Goal: Obtain resource: Download file/media

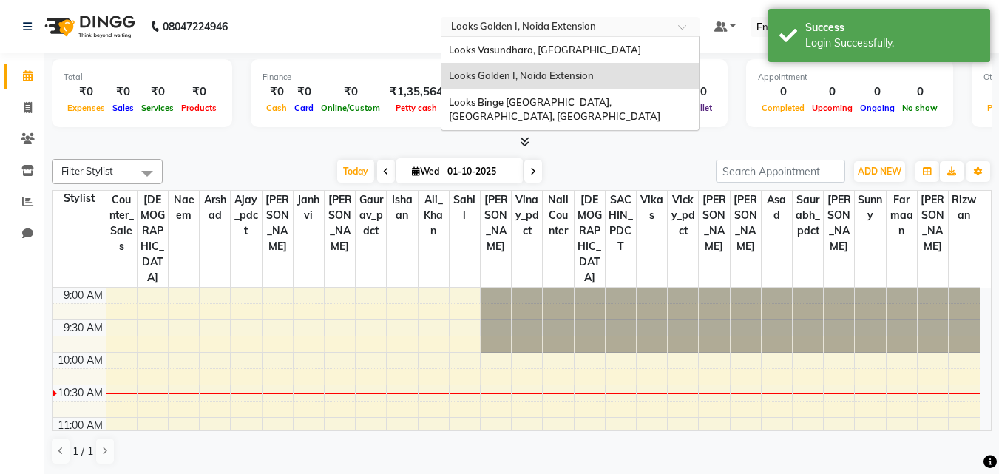
click at [532, 25] on input "text" at bounding box center [555, 28] width 214 height 15
click at [523, 99] on span "Looks Binge [GEOGRAPHIC_DATA], [GEOGRAPHIC_DATA], [GEOGRAPHIC_DATA]" at bounding box center [554, 109] width 211 height 27
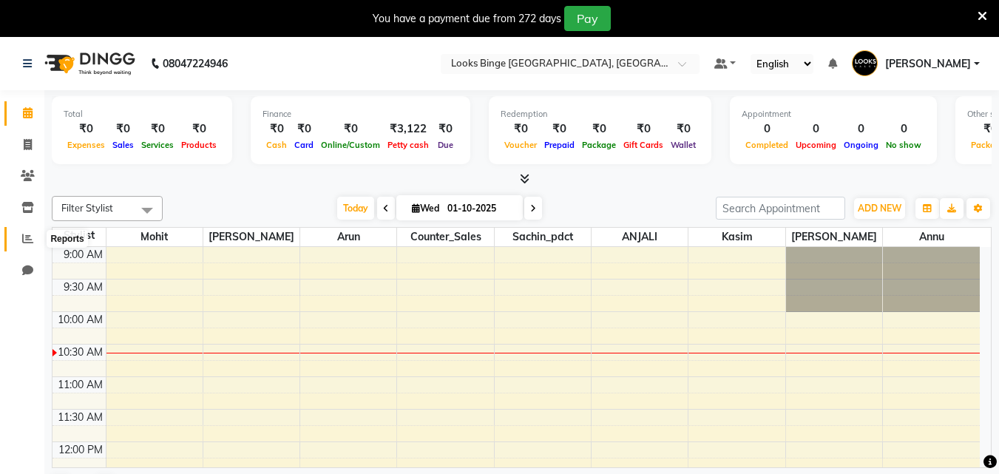
click at [25, 242] on icon at bounding box center [27, 238] width 11 height 11
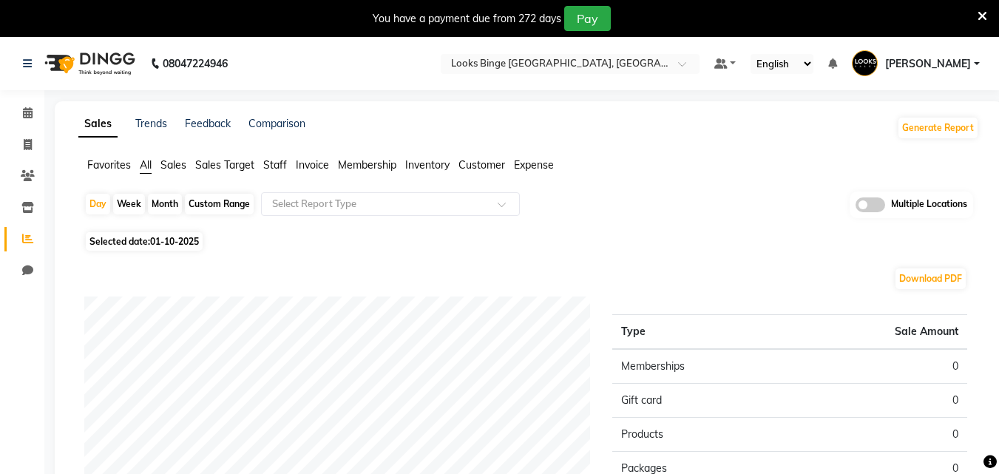
click at [523, 164] on span "Expense" at bounding box center [534, 164] width 40 height 13
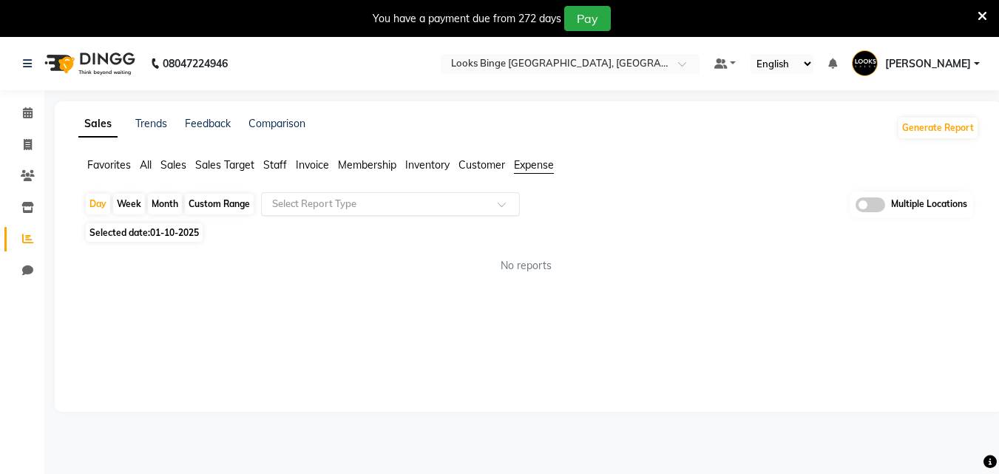
click at [304, 205] on input "text" at bounding box center [375, 204] width 213 height 15
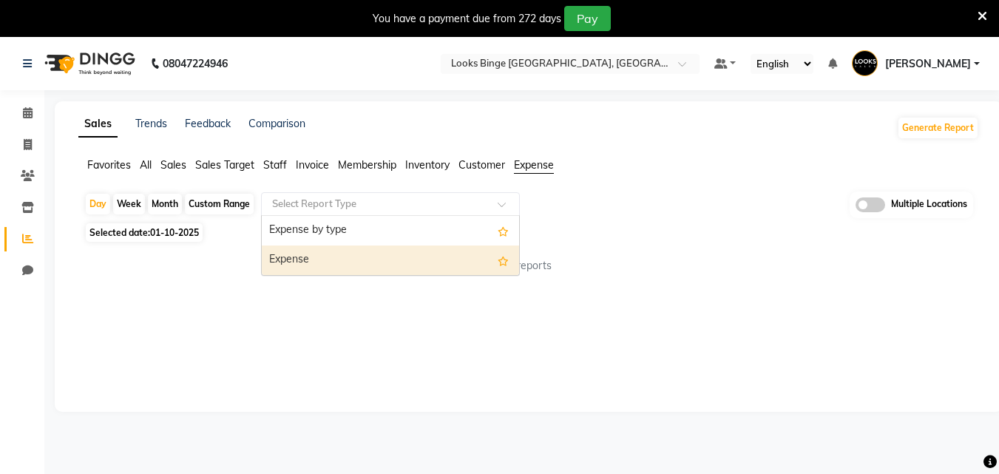
click at [283, 264] on div "Expense" at bounding box center [390, 260] width 257 height 30
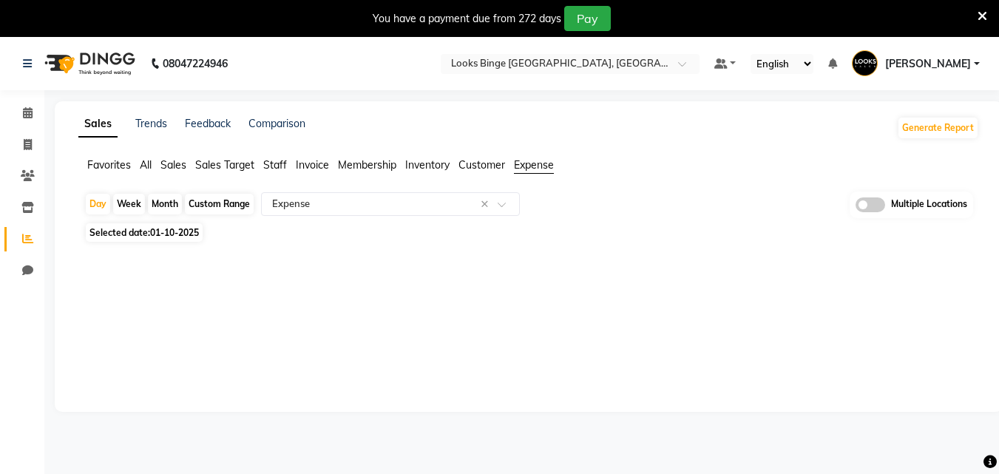
click at [178, 231] on span "01-10-2025" at bounding box center [174, 232] width 49 height 11
select select "10"
select select "2025"
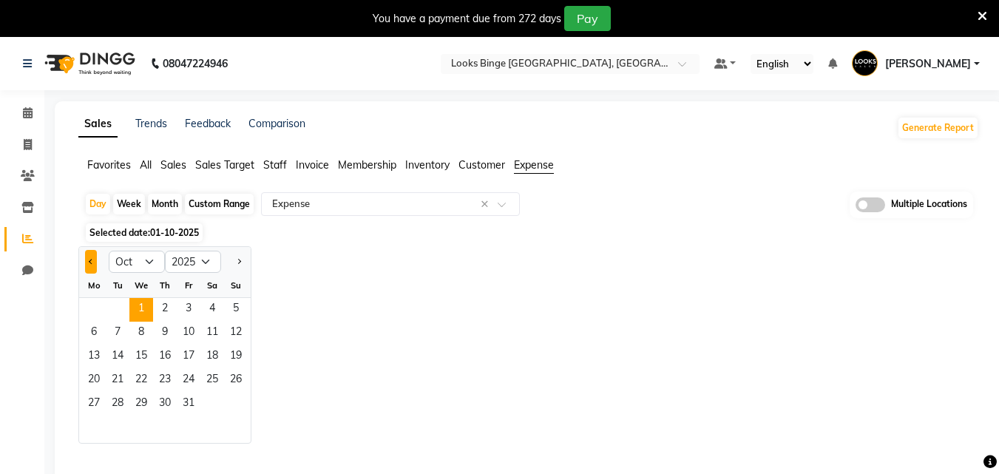
click at [94, 260] on button "Previous month" at bounding box center [91, 262] width 12 height 24
select select "9"
click at [232, 322] on span "14" at bounding box center [236, 334] width 24 height 24
select select "full_report"
select select "pdf"
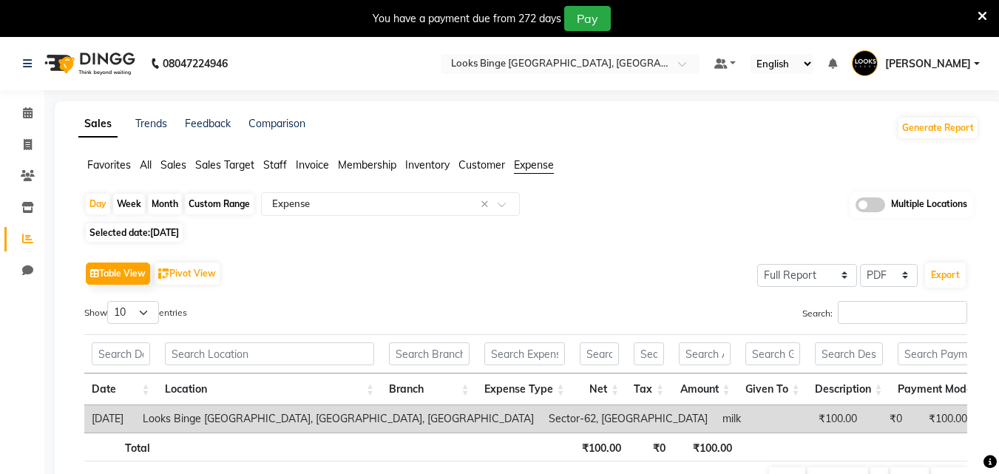
scroll to position [74, 0]
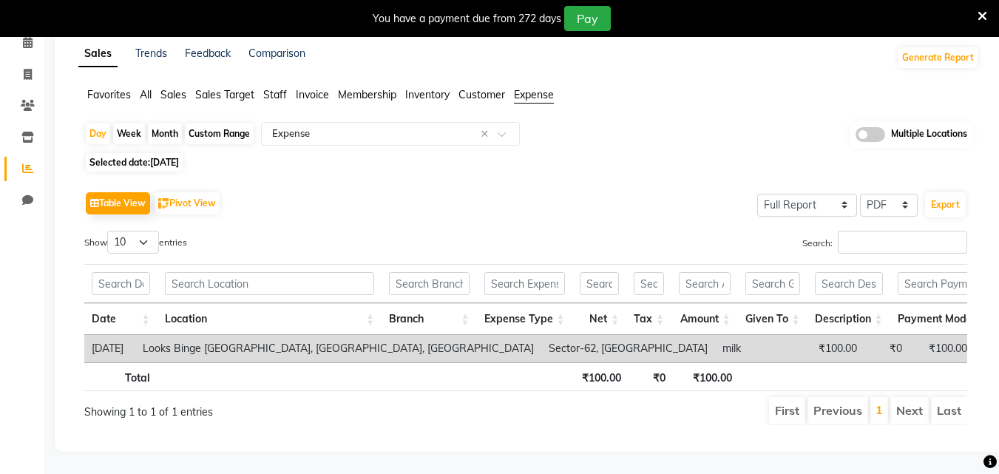
click at [170, 157] on span "[DATE]" at bounding box center [164, 162] width 29 height 11
select select "9"
select select "2025"
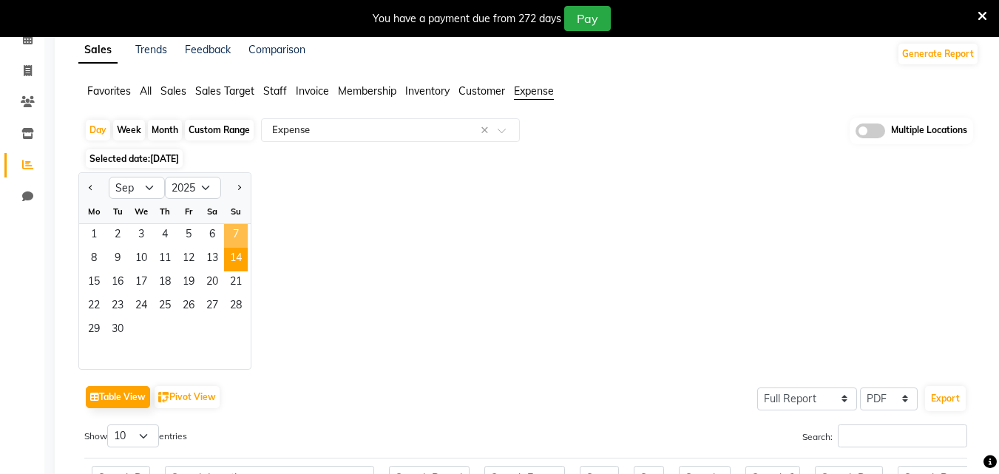
click at [238, 237] on span "7" at bounding box center [236, 236] width 24 height 24
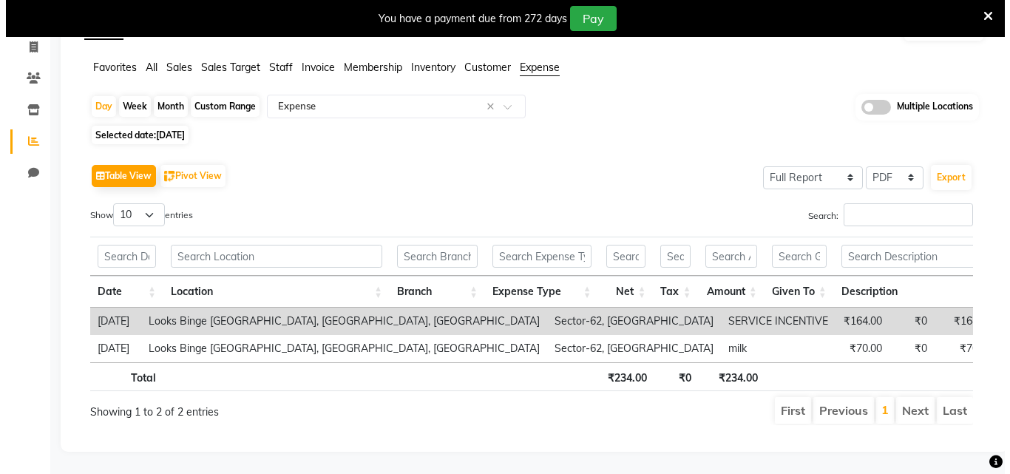
scroll to position [120, 0]
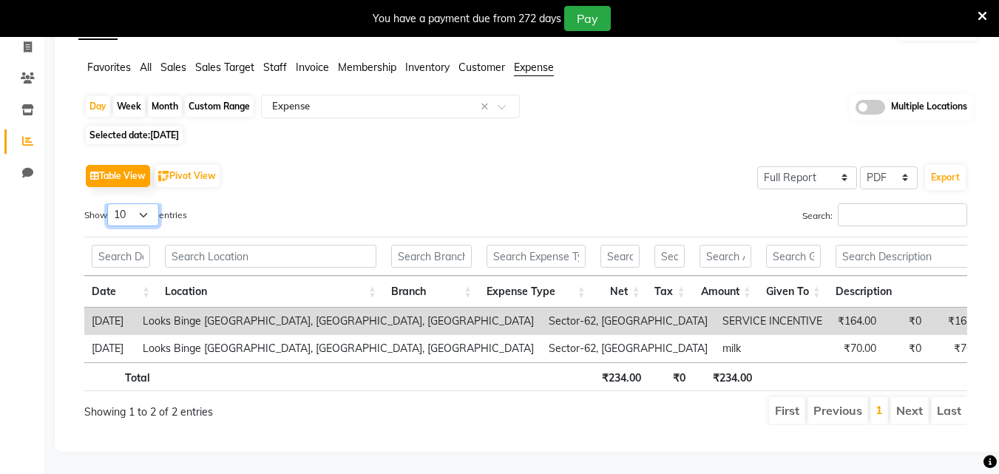
click at [149, 203] on select "10 25 50 100" at bounding box center [133, 214] width 52 height 23
select select "50"
click at [109, 203] on select "10 25 50 100" at bounding box center [133, 214] width 52 height 23
click at [905, 166] on select "Select CSV PDF" at bounding box center [889, 177] width 58 height 23
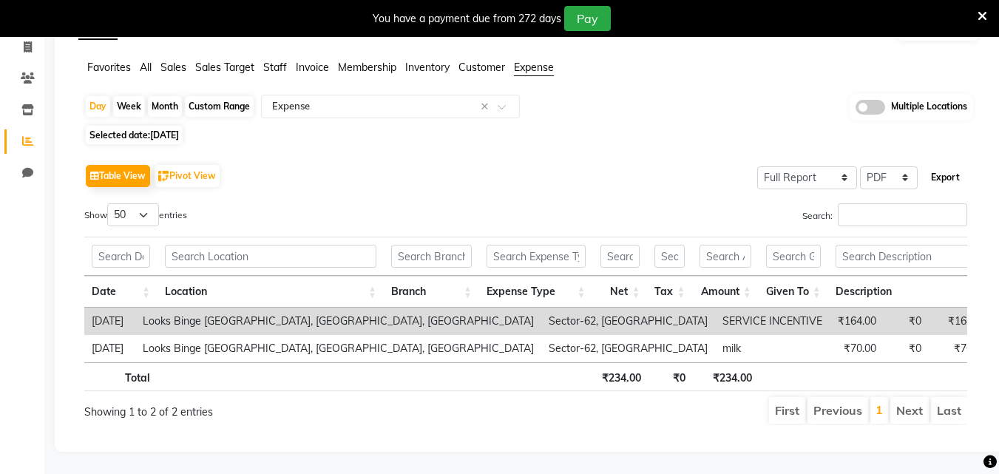
click at [947, 165] on button "Export" at bounding box center [945, 177] width 41 height 25
select select "sans-serif"
select select "10px"
select select "template_1"
select select "A4"
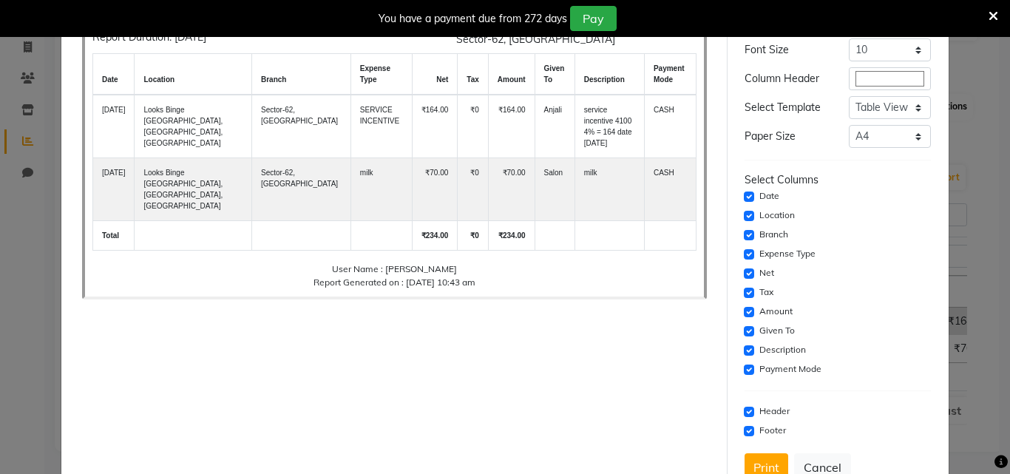
scroll to position [120, 0]
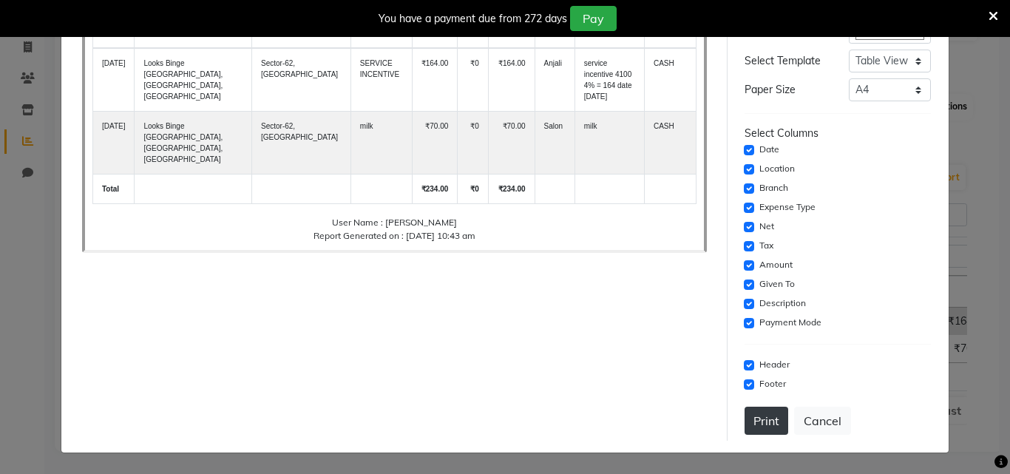
click at [750, 424] on button "Print" at bounding box center [766, 421] width 44 height 28
click at [761, 415] on button "Print" at bounding box center [766, 421] width 44 height 28
click at [807, 427] on button "Cancel" at bounding box center [822, 421] width 57 height 28
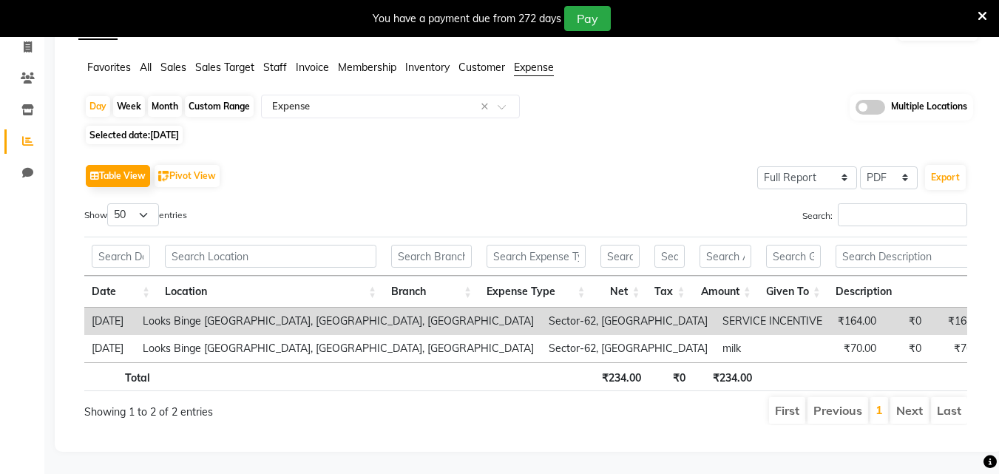
click at [135, 126] on span "Selected date: [DATE]" at bounding box center [134, 135] width 97 height 18
select select "9"
select select "2025"
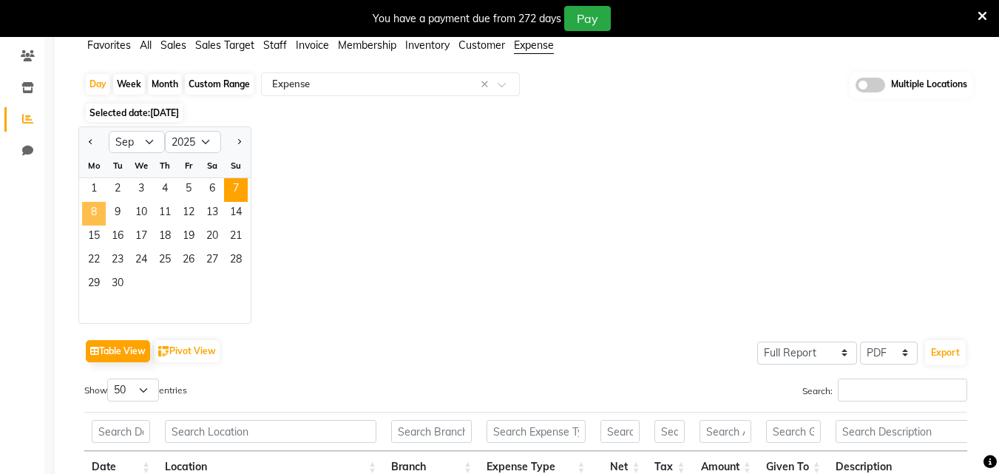
click at [92, 214] on span "8" at bounding box center [94, 214] width 24 height 24
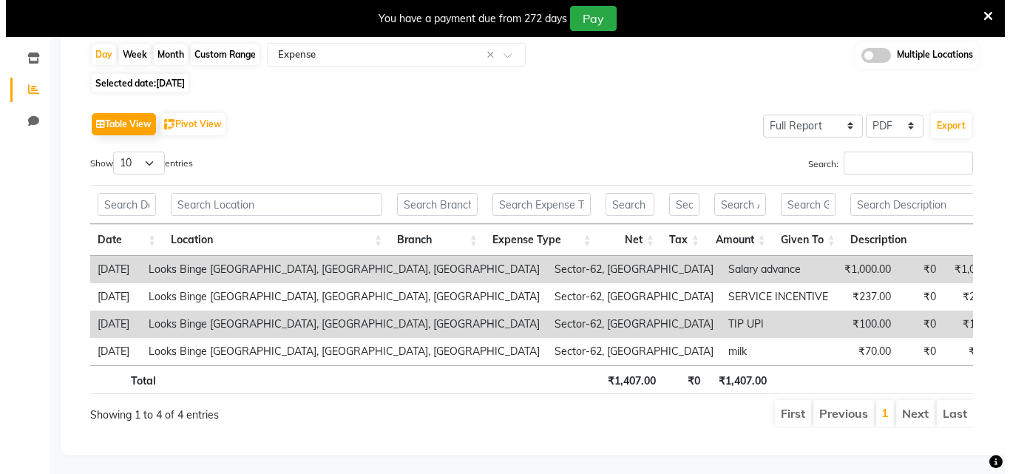
scroll to position [174, 0]
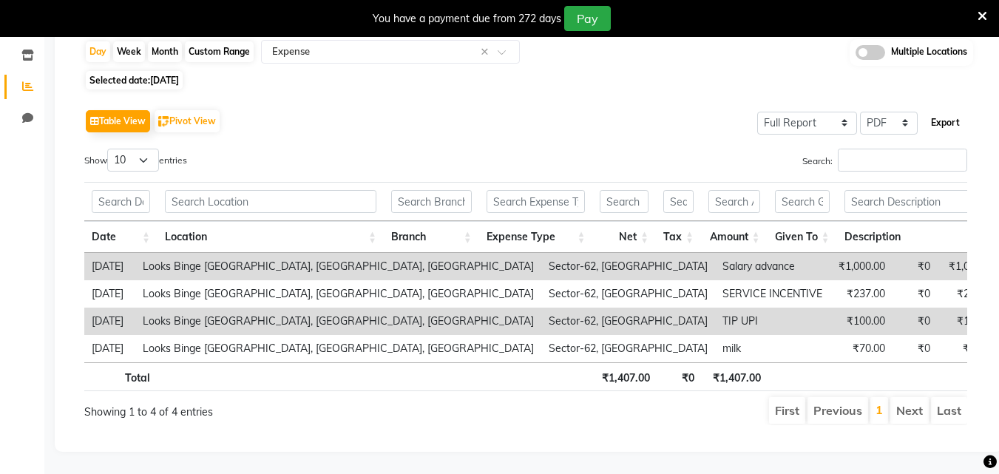
click at [946, 110] on button "Export" at bounding box center [945, 122] width 41 height 25
select select "sans-serif"
select select "10px"
select select "template_1"
select select "A4"
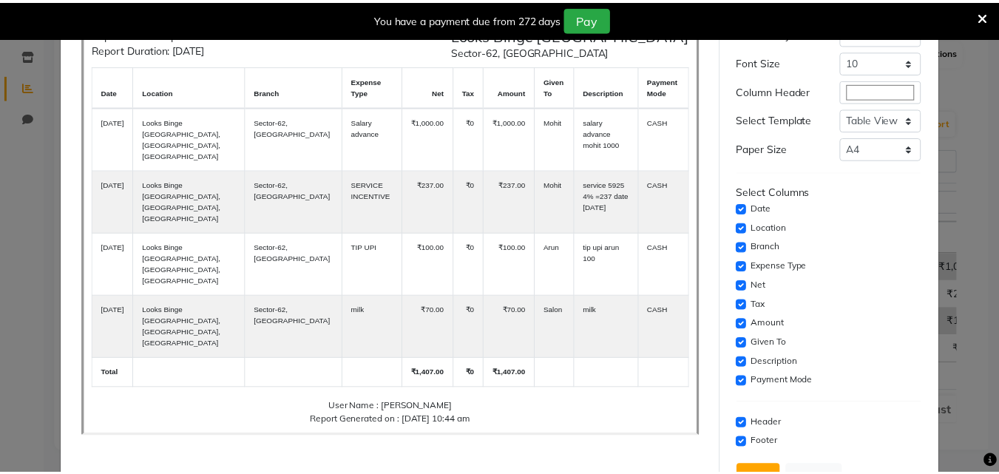
scroll to position [120, 0]
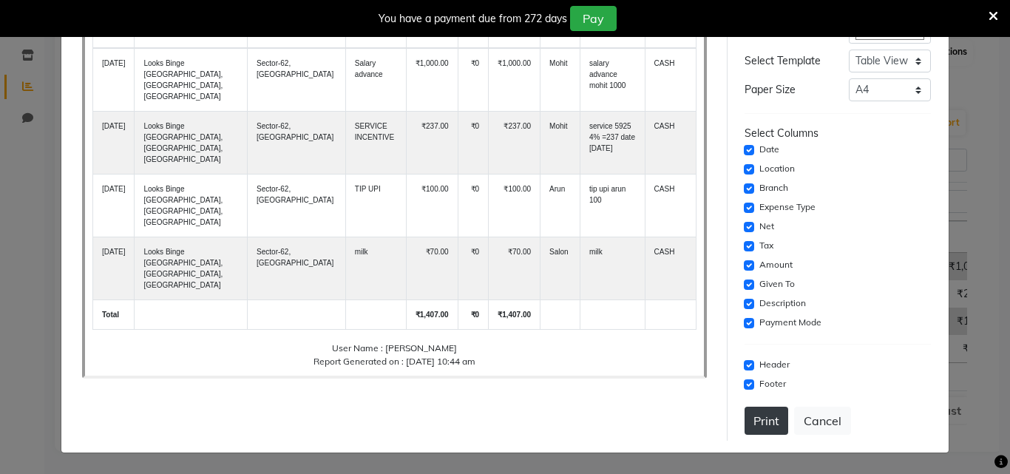
click at [758, 422] on button "Print" at bounding box center [766, 421] width 44 height 28
click at [809, 426] on button "Cancel" at bounding box center [822, 421] width 57 height 28
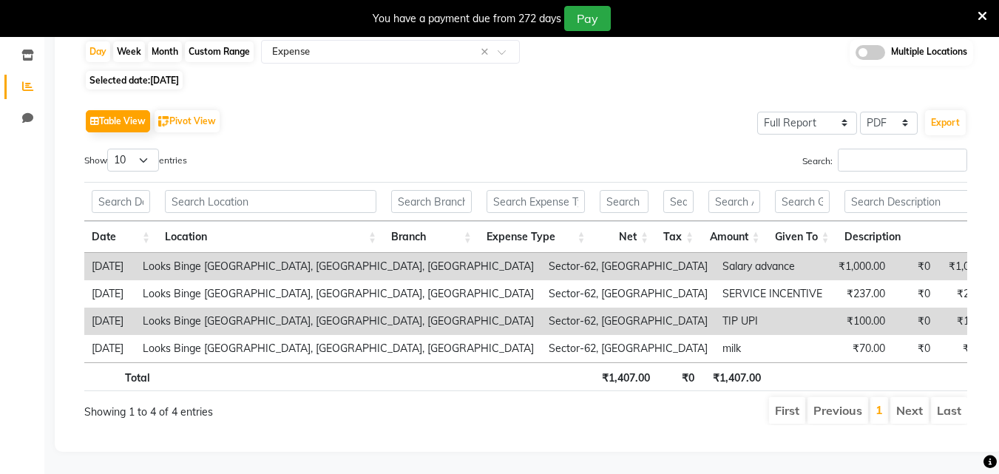
click at [173, 75] on span "[DATE]" at bounding box center [164, 80] width 29 height 11
select select "9"
select select "2025"
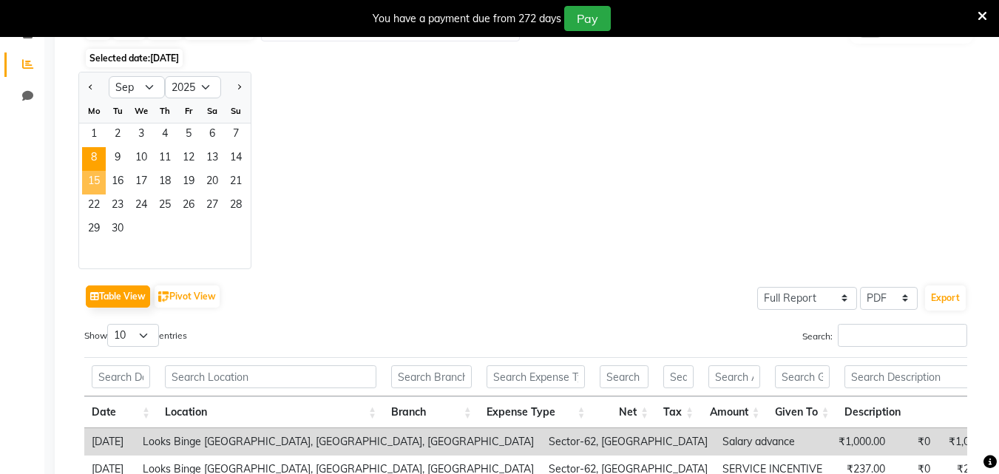
click at [98, 188] on span "15" at bounding box center [94, 183] width 24 height 24
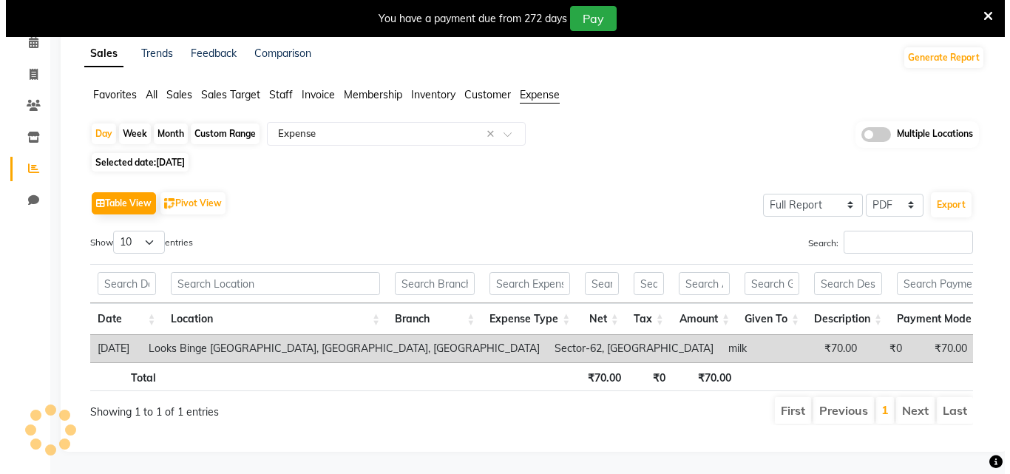
scroll to position [92, 0]
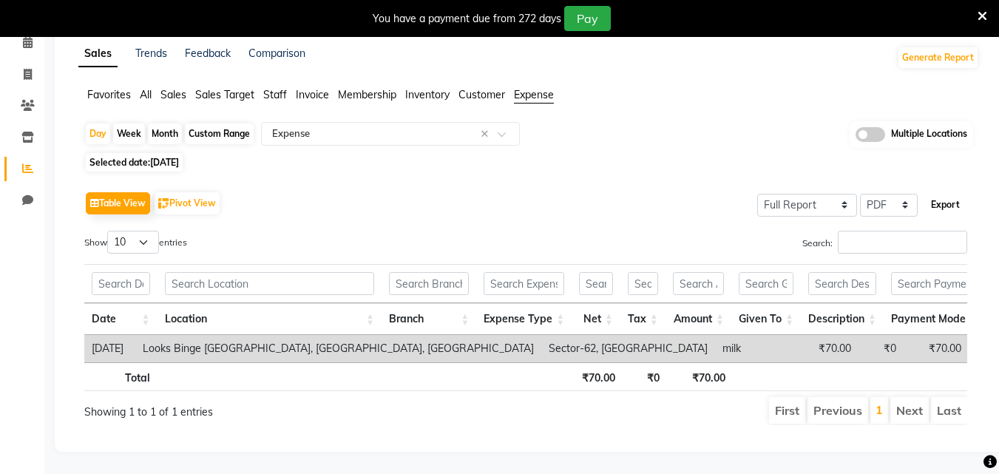
click at [950, 192] on button "Export" at bounding box center [945, 204] width 41 height 25
select select "sans-serif"
select select "10px"
select select "template_1"
select select "A4"
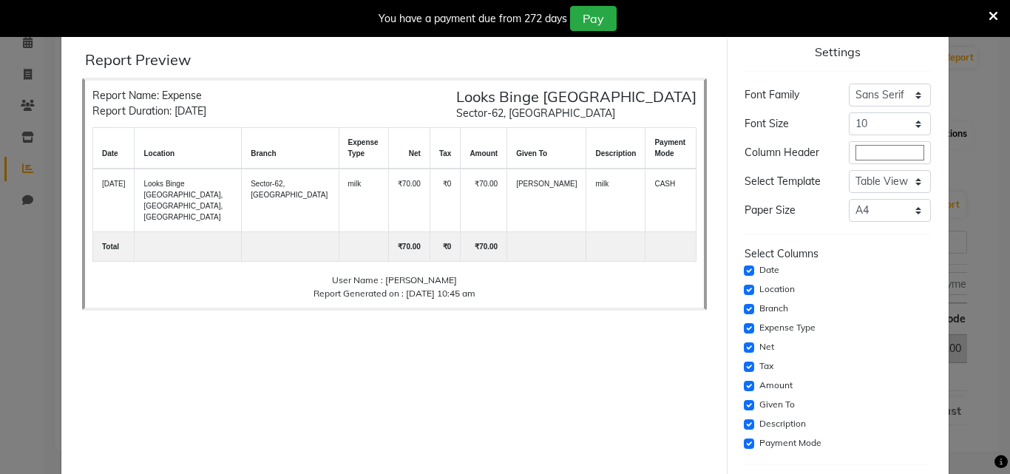
scroll to position [120, 0]
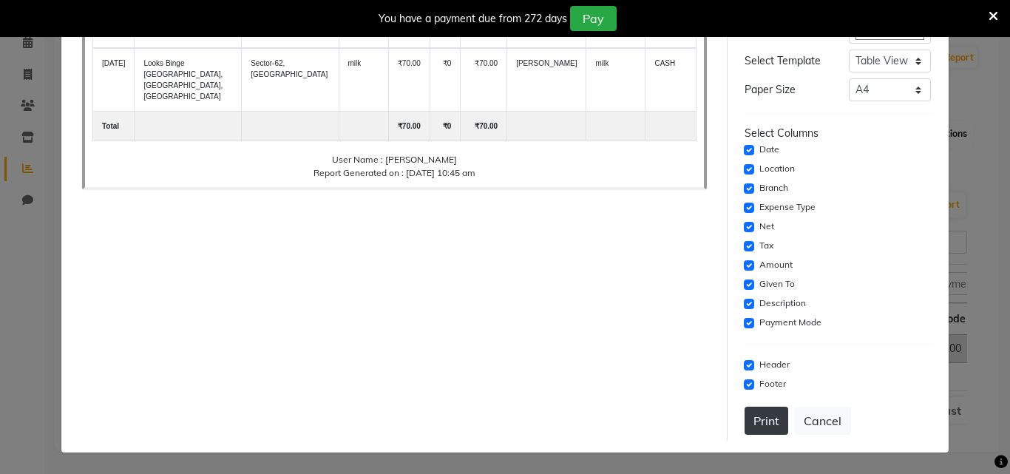
click at [755, 426] on button "Print" at bounding box center [766, 421] width 44 height 28
click at [809, 417] on button "Cancel" at bounding box center [822, 421] width 57 height 28
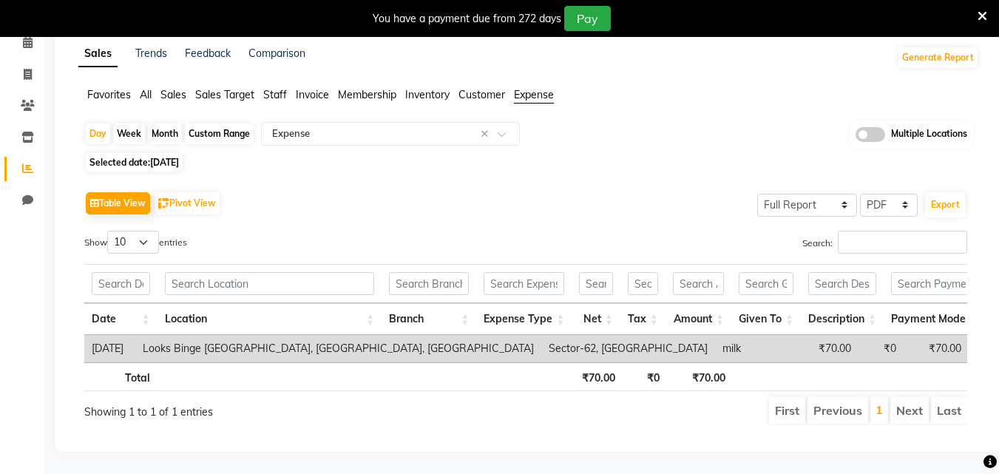
click at [178, 157] on span "[DATE]" at bounding box center [164, 162] width 29 height 11
select select "9"
select select "2025"
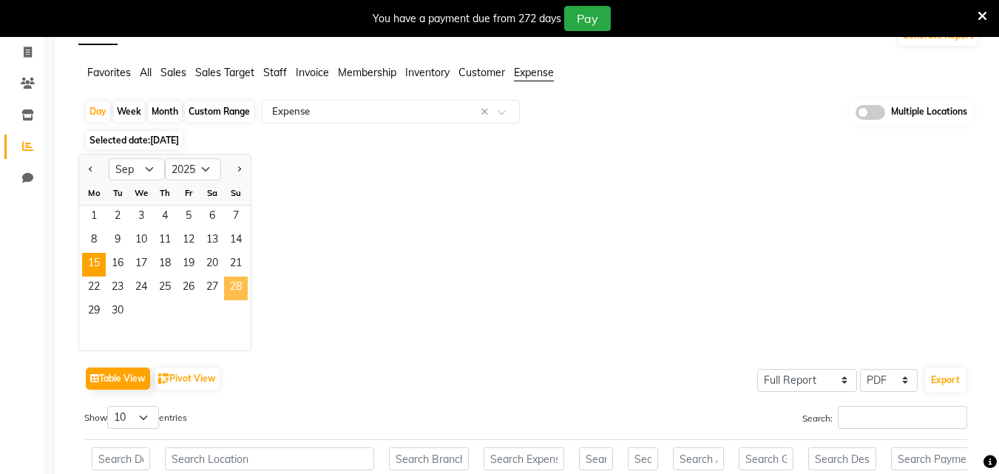
click at [237, 288] on span "28" at bounding box center [236, 288] width 24 height 24
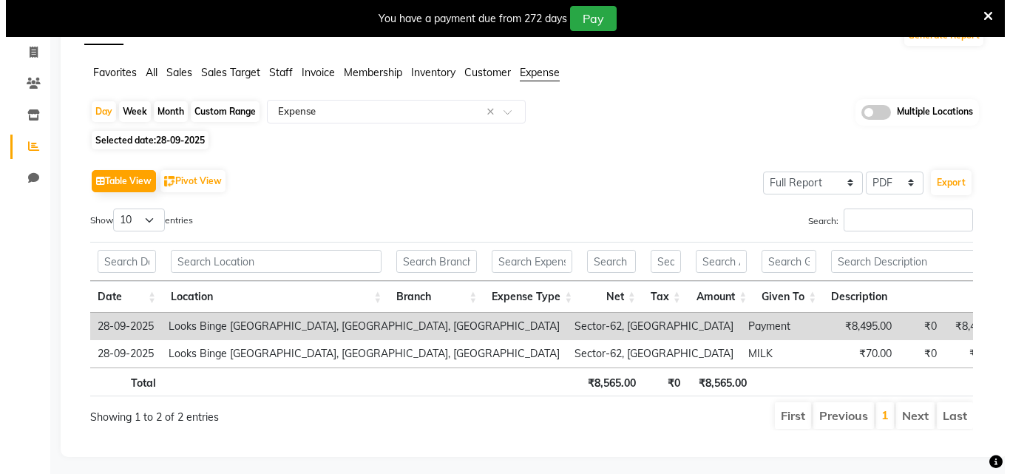
scroll to position [120, 0]
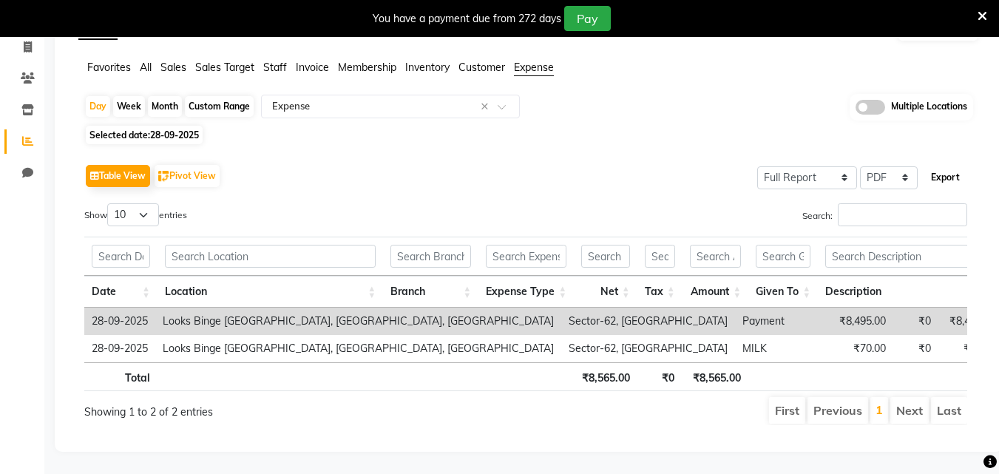
click at [937, 165] on button "Export" at bounding box center [945, 177] width 41 height 25
select select "sans-serif"
select select "10px"
select select "template_1"
select select "A4"
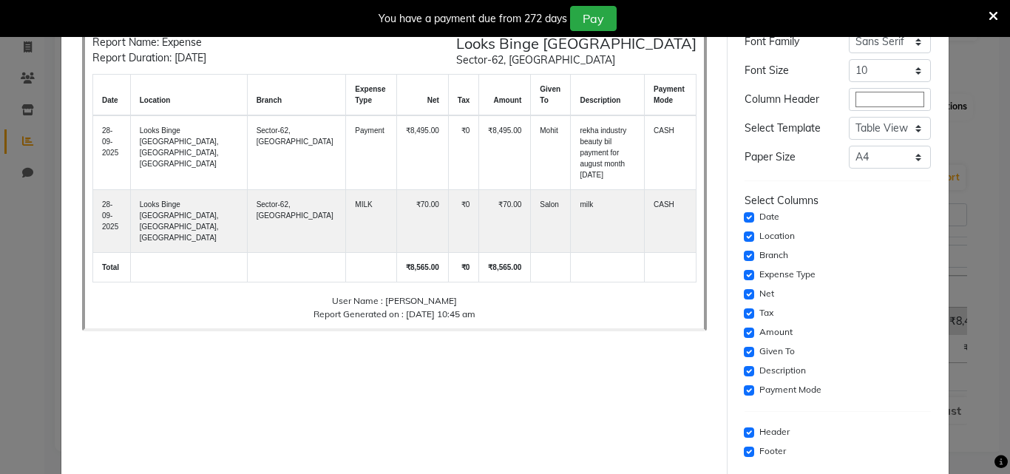
scroll to position [120, 0]
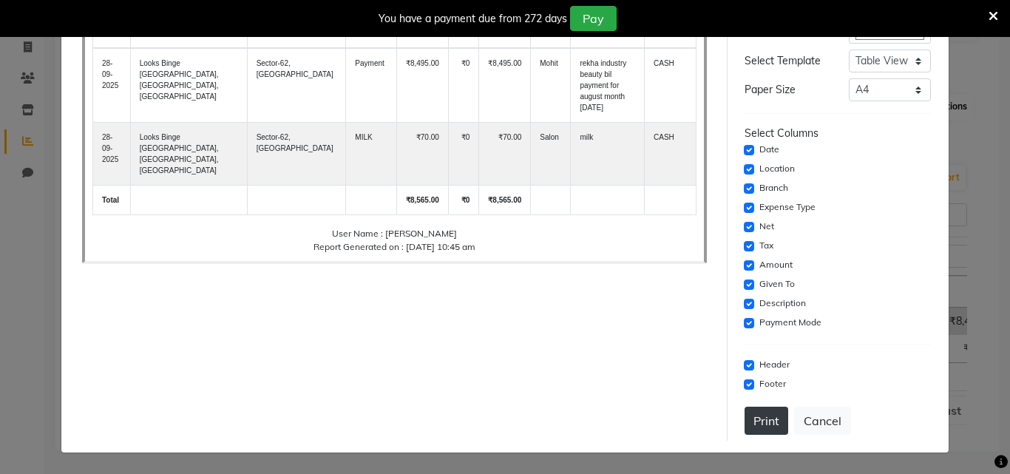
click at [751, 423] on button "Print" at bounding box center [766, 421] width 44 height 28
click at [794, 425] on button "Cancel" at bounding box center [822, 421] width 57 height 28
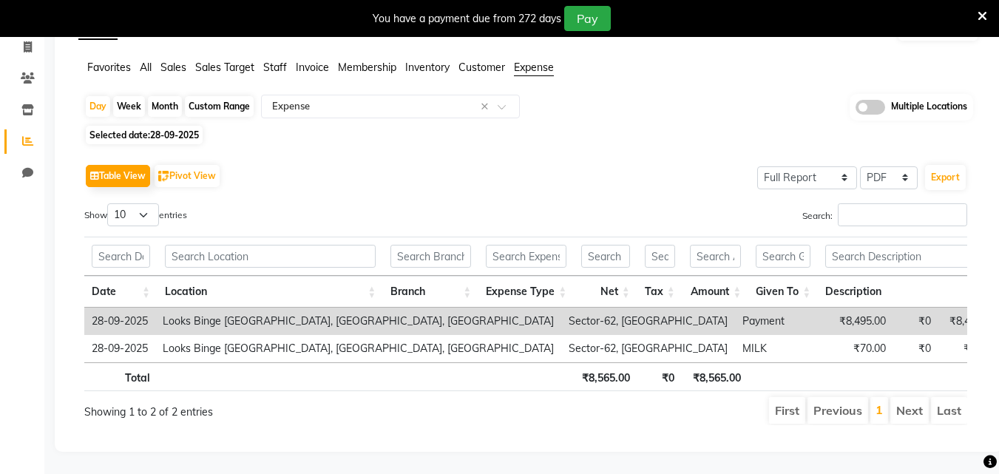
click at [145, 126] on span "Selected date: [DATE]" at bounding box center [144, 135] width 117 height 18
select select "9"
select select "2025"
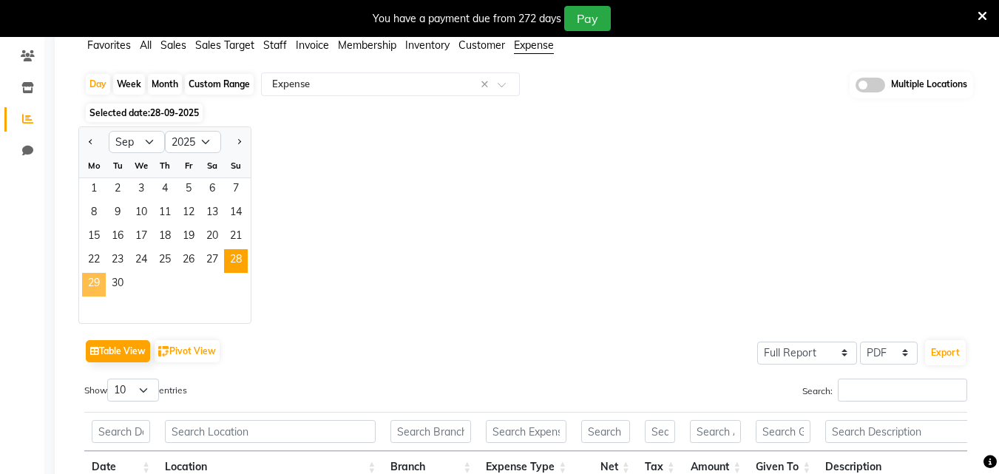
click at [95, 283] on span "29" at bounding box center [94, 285] width 24 height 24
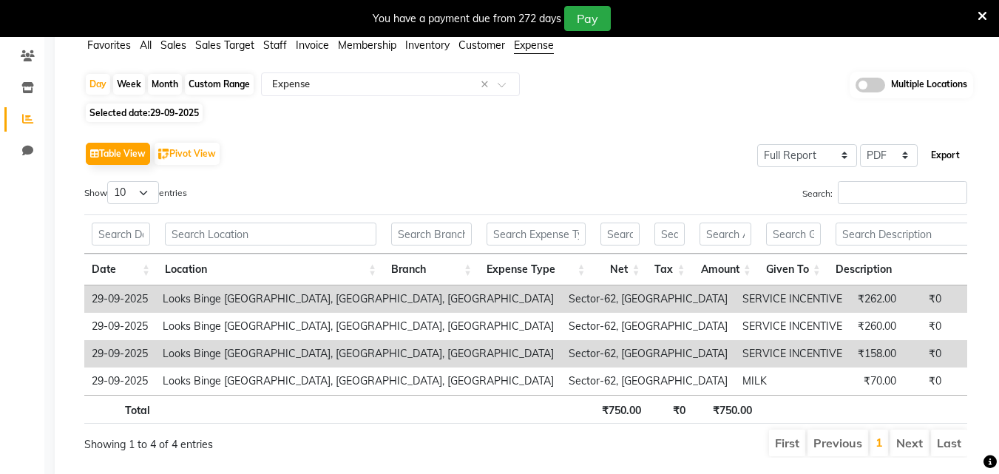
click at [951, 157] on button "Export" at bounding box center [945, 155] width 41 height 25
select select "sans-serif"
select select "10px"
select select "template_1"
select select "A4"
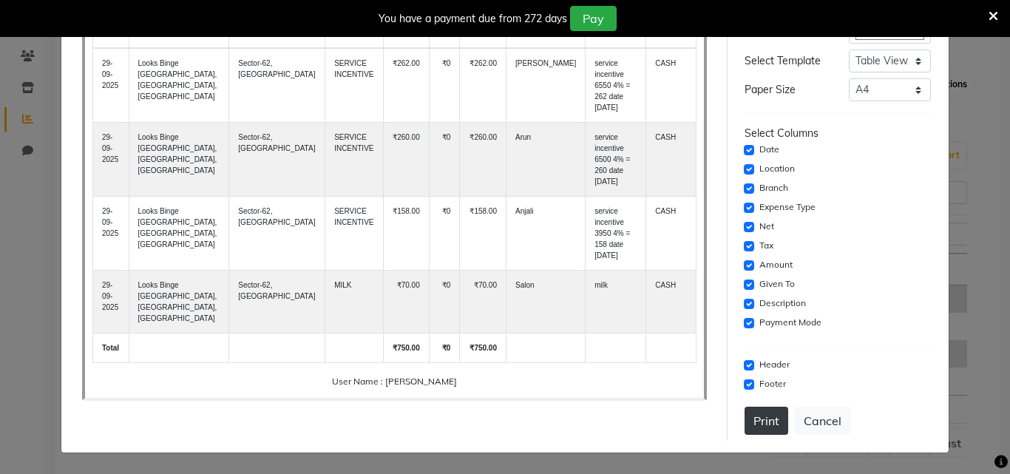
click at [761, 424] on button "Print" at bounding box center [766, 421] width 44 height 28
click at [813, 415] on button "Cancel" at bounding box center [822, 421] width 57 height 28
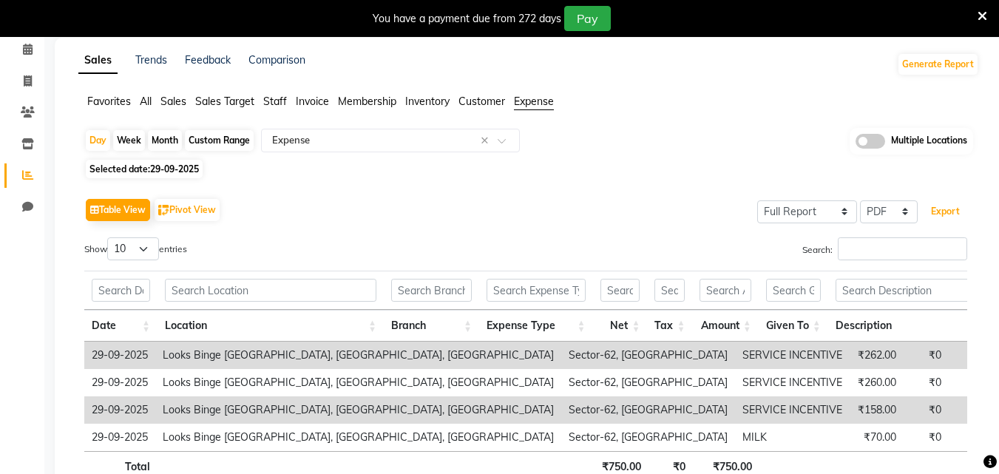
scroll to position [0, 0]
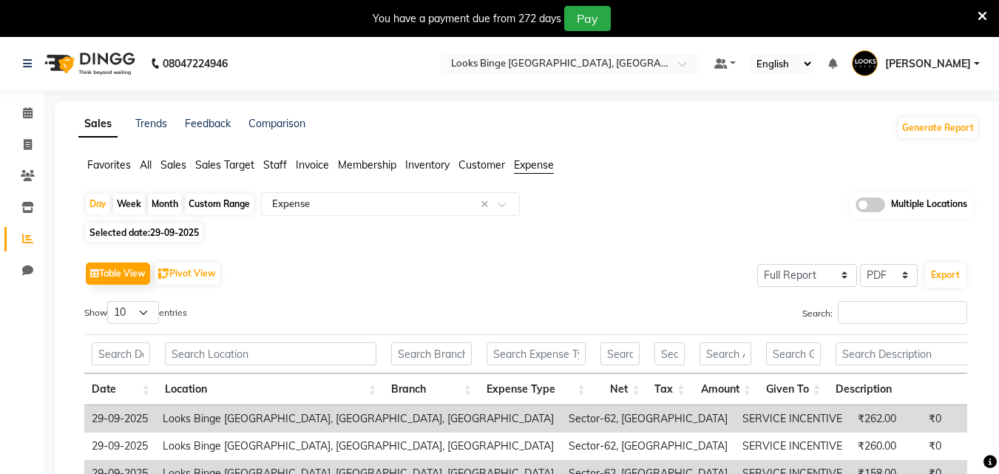
click at [172, 159] on span "Sales" at bounding box center [173, 164] width 26 height 13
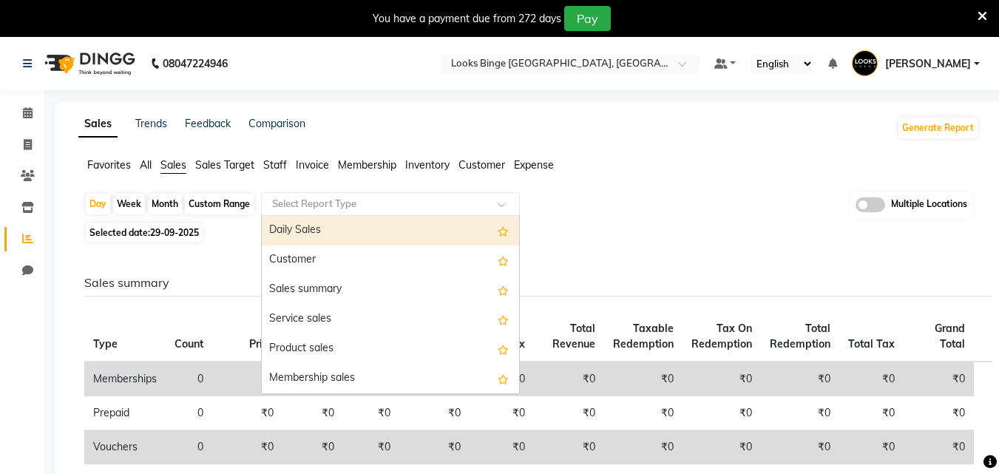
click at [466, 197] on input "text" at bounding box center [375, 204] width 213 height 15
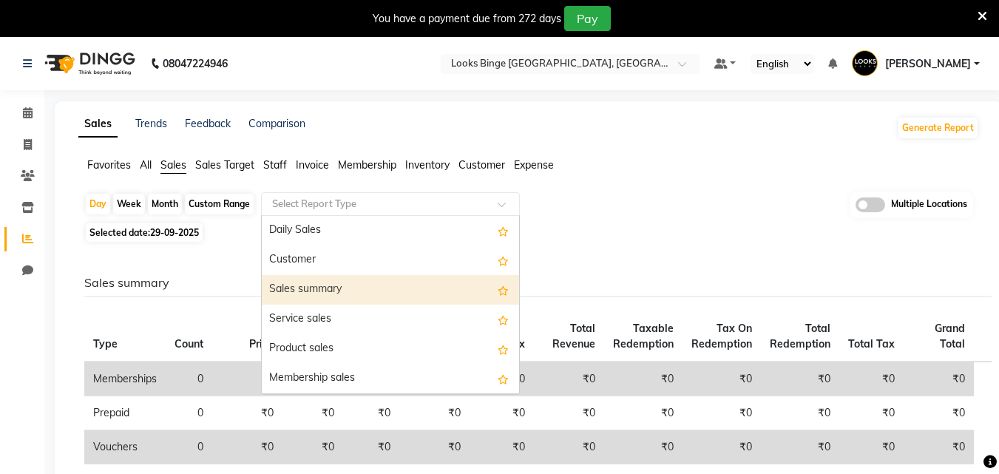
click at [387, 288] on div "Sales summary" at bounding box center [390, 290] width 257 height 30
select select "full_report"
select select "pdf"
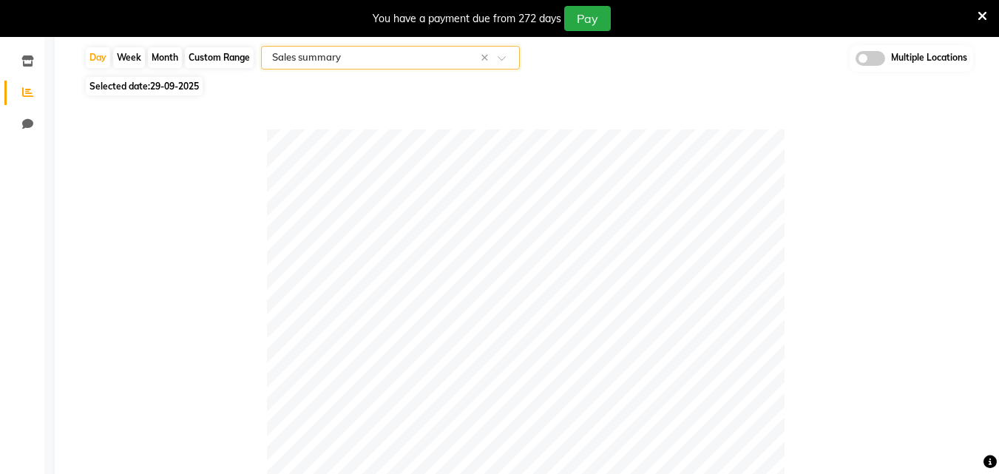
scroll to position [148, 0]
click at [500, 56] on span at bounding box center [507, 60] width 18 height 15
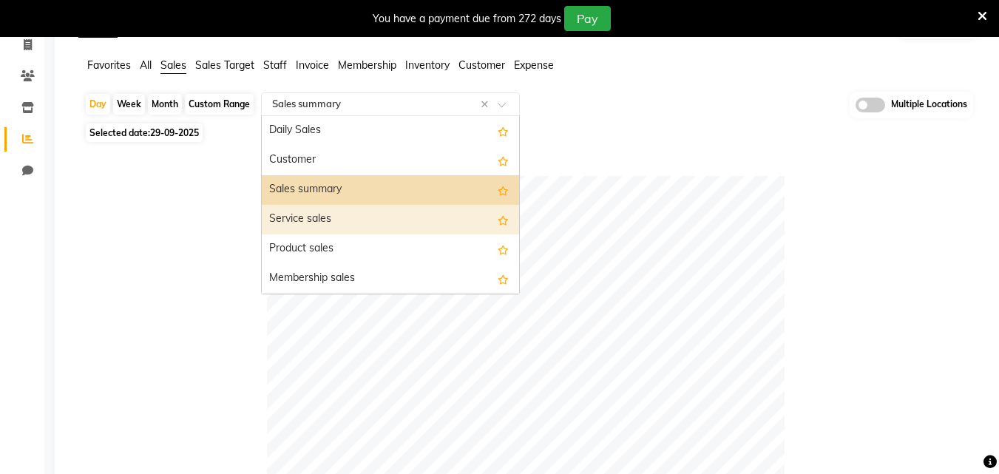
scroll to position [74, 0]
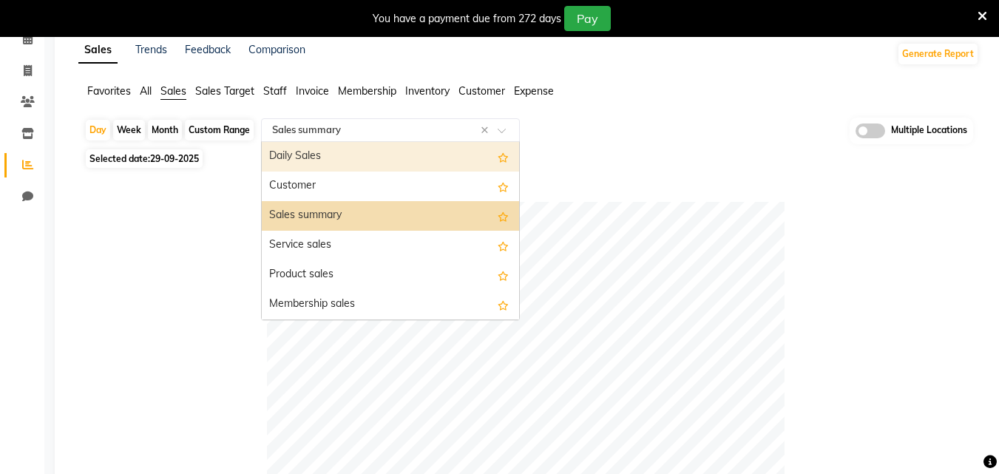
click at [346, 161] on div "Daily Sales" at bounding box center [390, 157] width 257 height 30
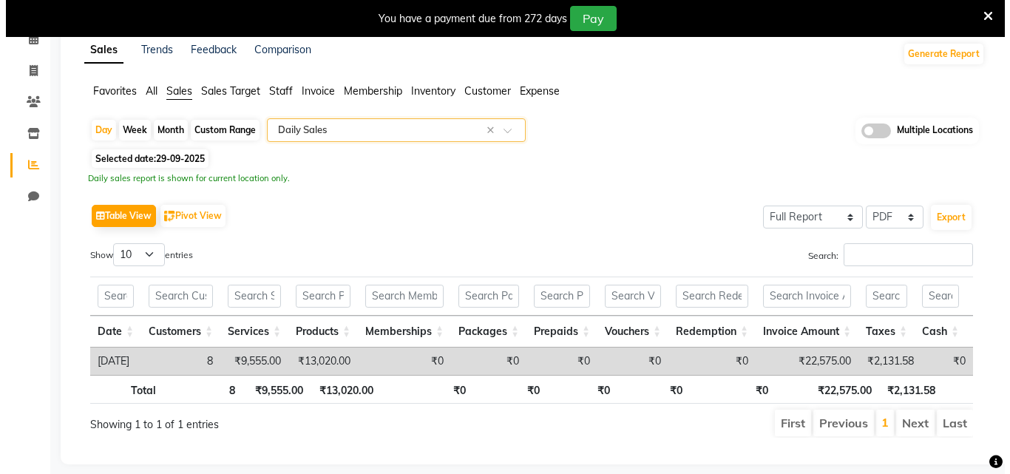
scroll to position [109, 0]
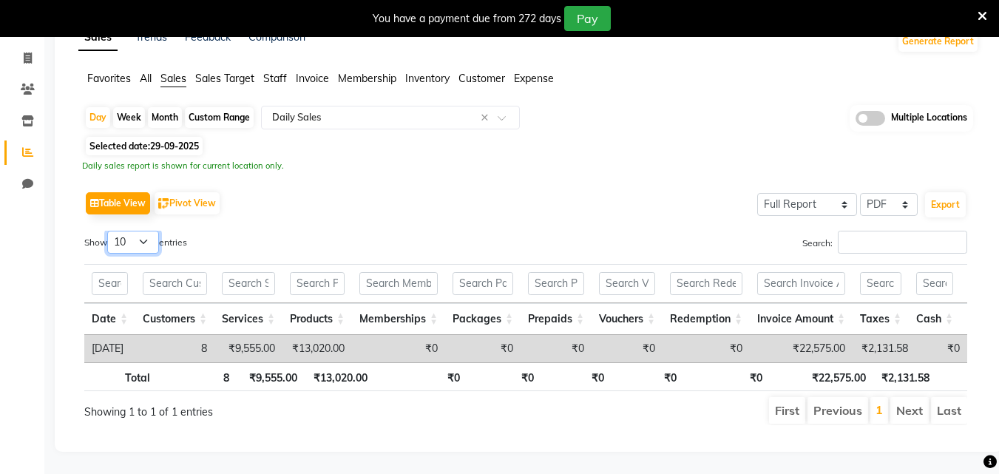
click at [145, 231] on select "10 25 50 100" at bounding box center [133, 242] width 52 height 23
click at [109, 231] on select "10 25 50 100" at bounding box center [133, 242] width 52 height 23
click at [948, 192] on button "Export" at bounding box center [945, 204] width 41 height 25
select select "sans-serif"
select select "10px"
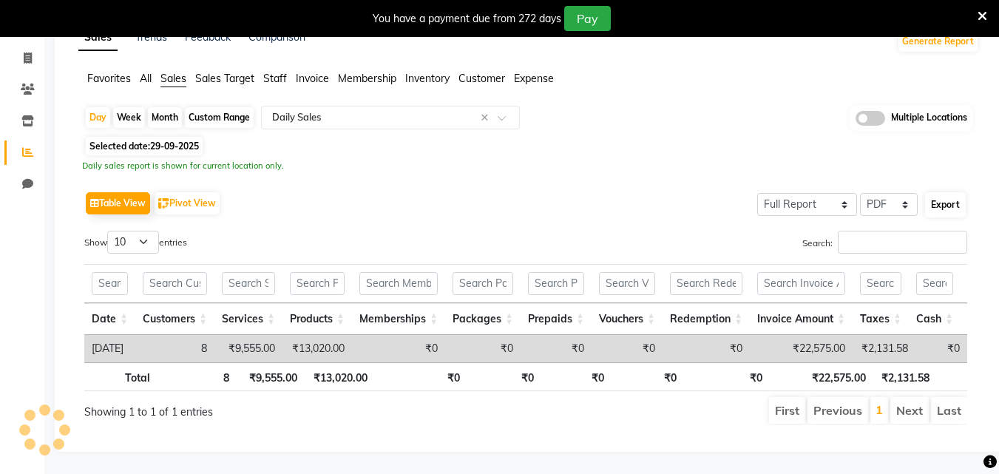
select select "template_1"
select select "A4"
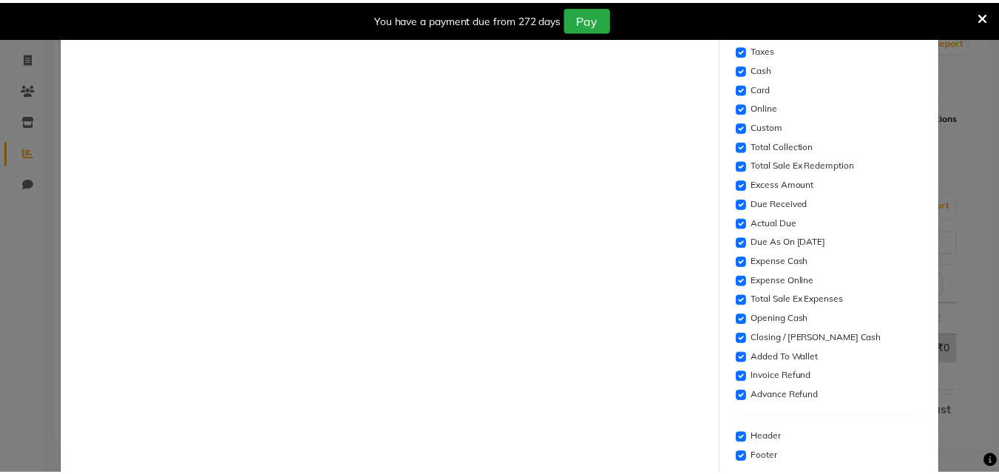
scroll to position [486, 0]
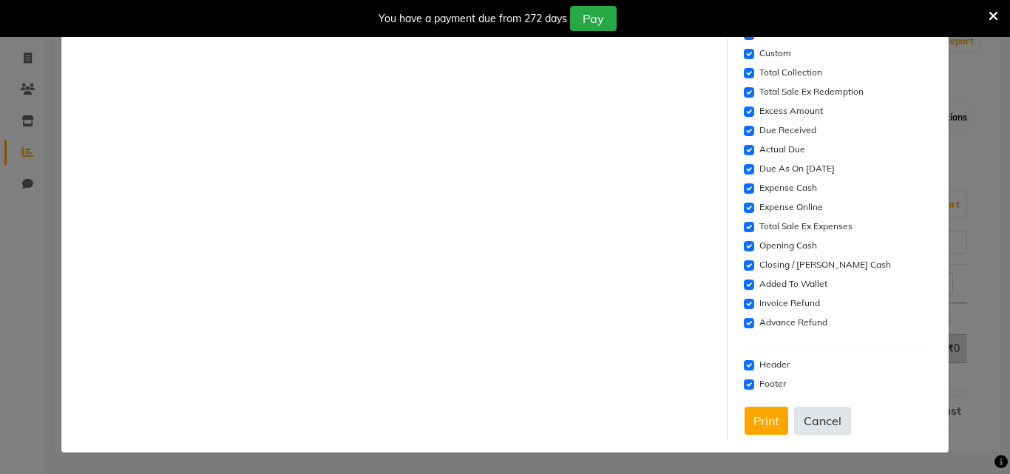
click at [812, 425] on button "Cancel" at bounding box center [822, 421] width 57 height 28
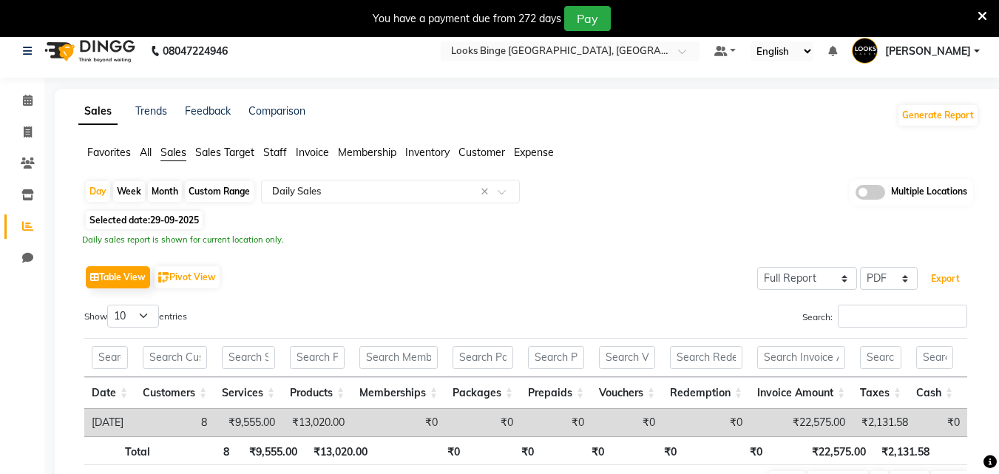
scroll to position [0, 0]
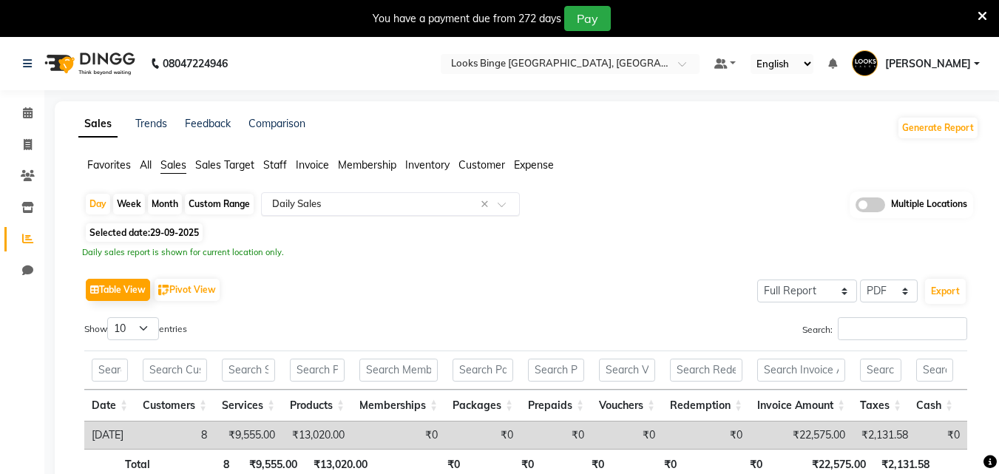
click at [424, 214] on div "Select Report Type × Daily Sales ×" at bounding box center [390, 204] width 259 height 24
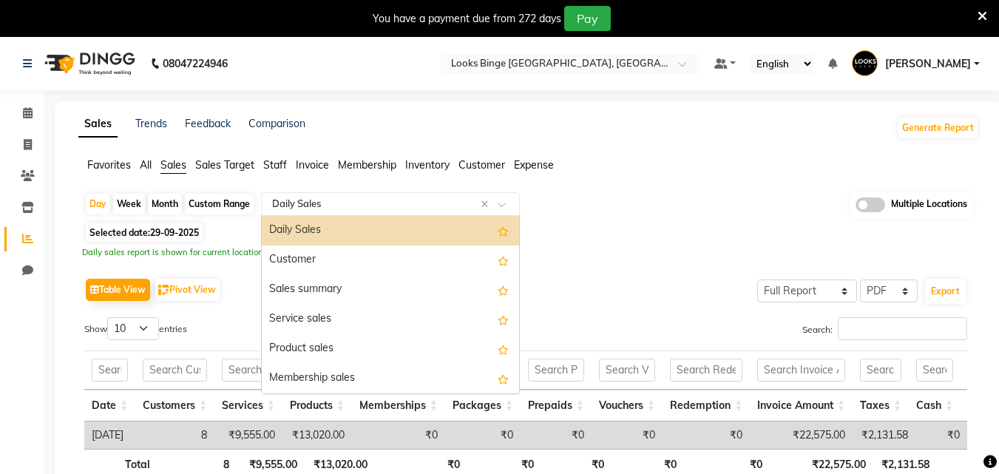
click at [358, 226] on div "Daily Sales" at bounding box center [390, 231] width 257 height 30
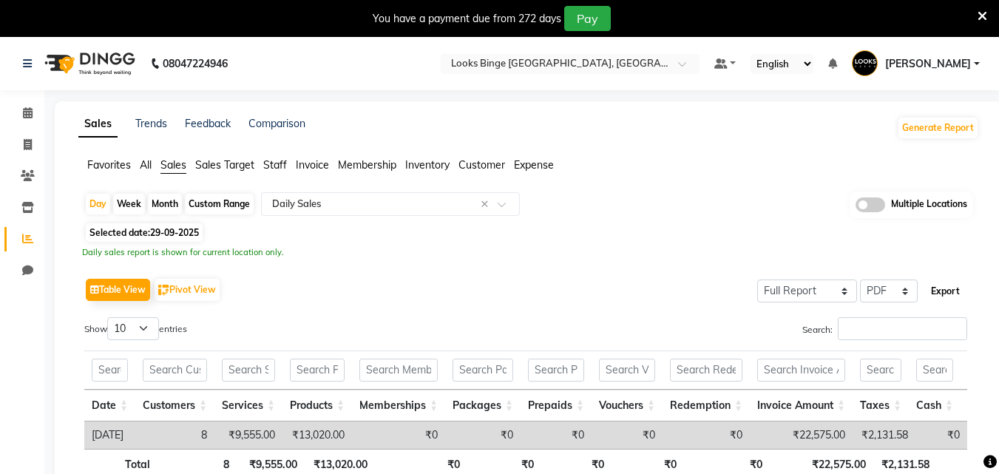
click at [954, 288] on button "Export" at bounding box center [945, 291] width 41 height 25
select select "sans-serif"
select select "10px"
select select "template_1"
select select "A4"
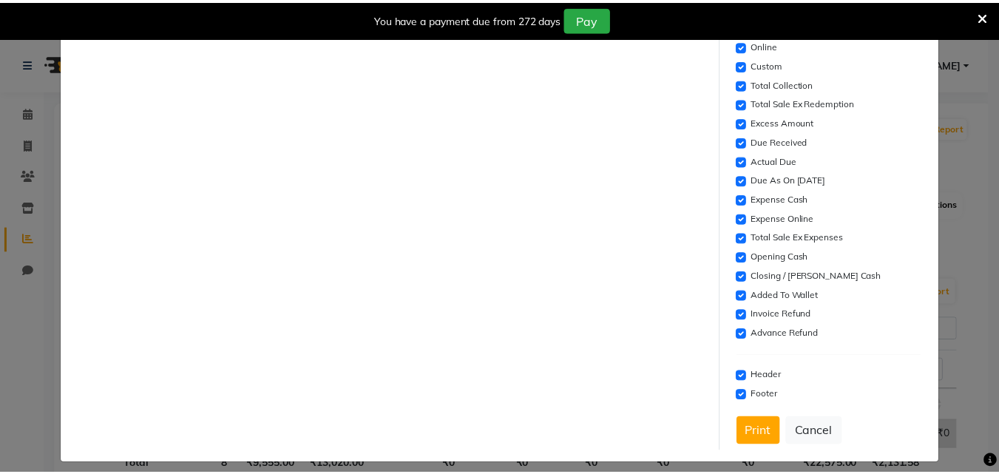
scroll to position [486, 0]
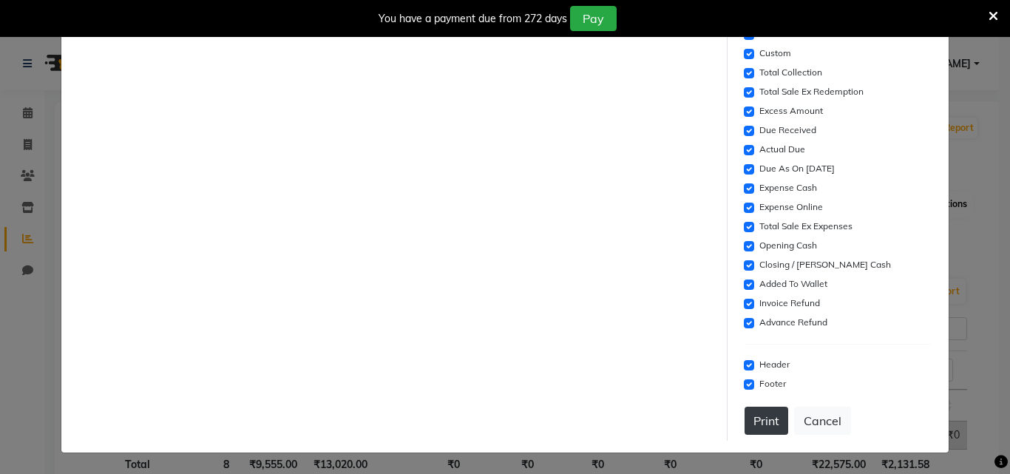
click at [767, 415] on button "Print" at bounding box center [766, 421] width 44 height 28
click at [744, 420] on button "Print" at bounding box center [766, 421] width 44 height 28
click at [805, 417] on button "Cancel" at bounding box center [822, 421] width 57 height 28
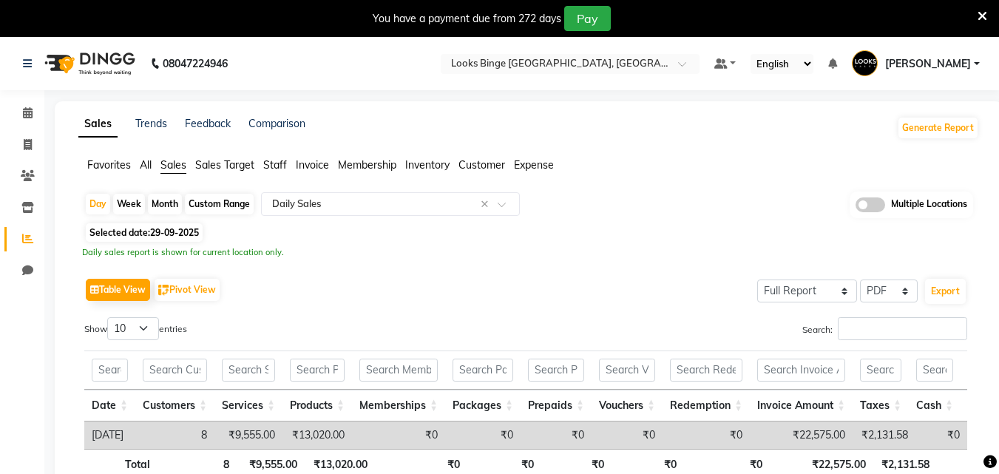
click at [179, 231] on span "29-09-2025" at bounding box center [174, 232] width 49 height 11
select select "9"
select select "2025"
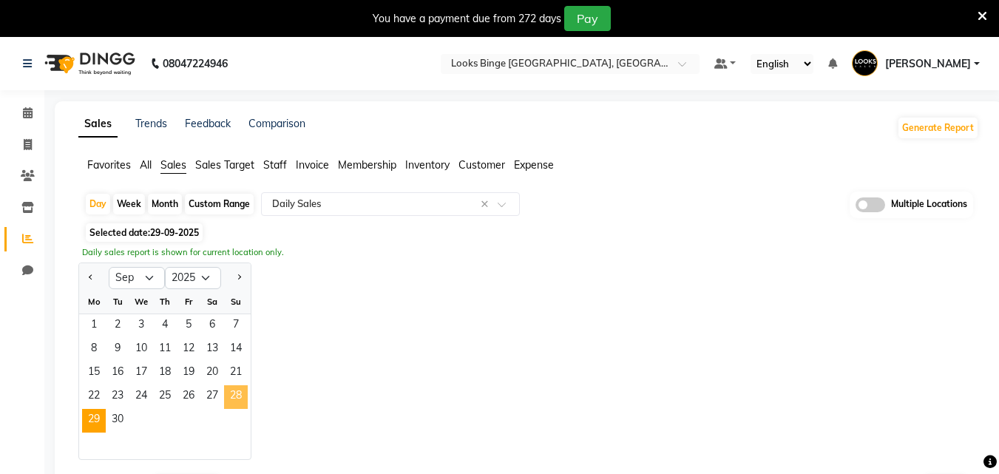
click at [236, 395] on span "28" at bounding box center [236, 397] width 24 height 24
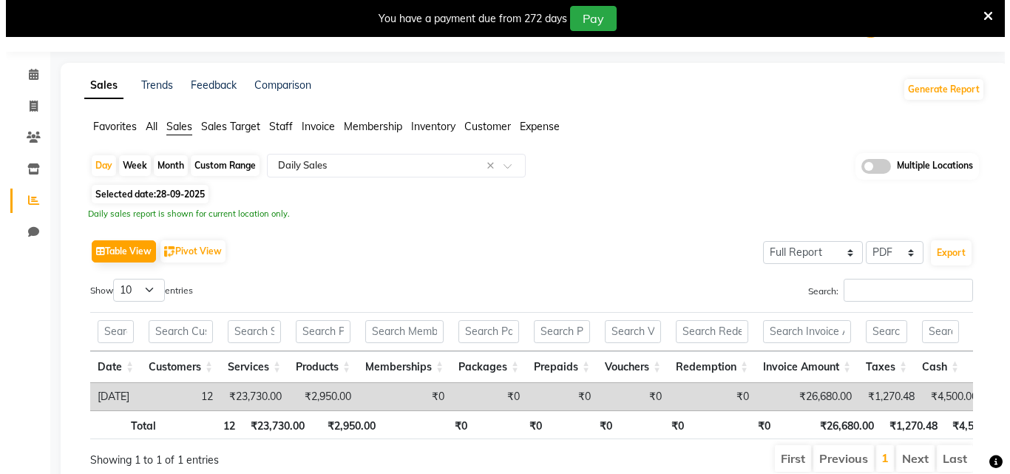
scroll to position [74, 0]
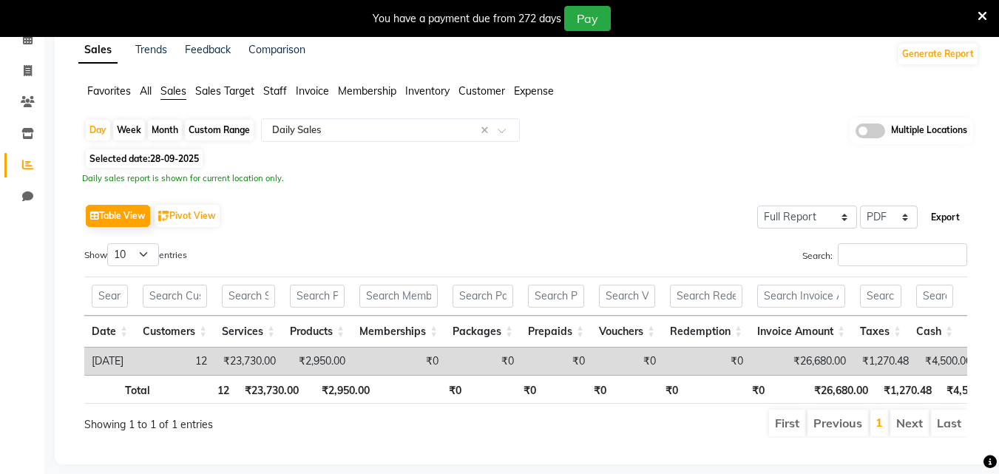
click at [945, 208] on button "Export" at bounding box center [945, 217] width 41 height 25
select select "sans-serif"
select select "10px"
select select "template_1"
select select "A4"
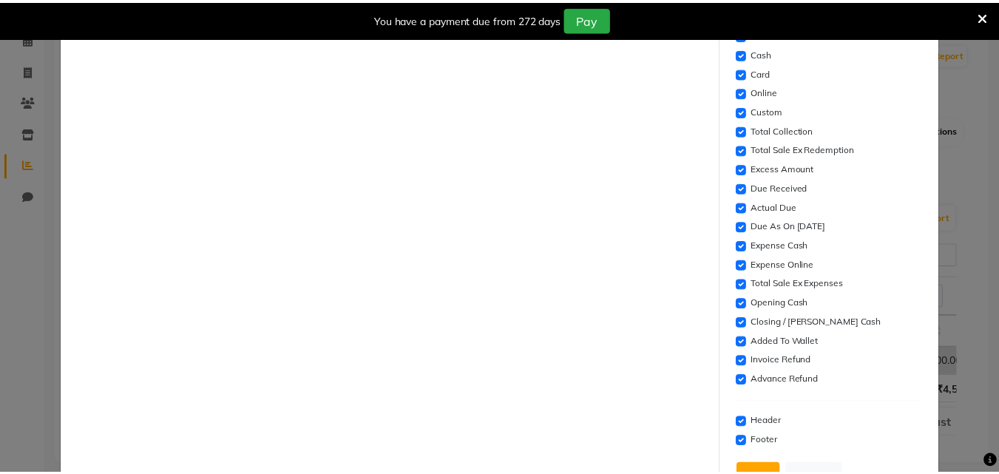
scroll to position [486, 0]
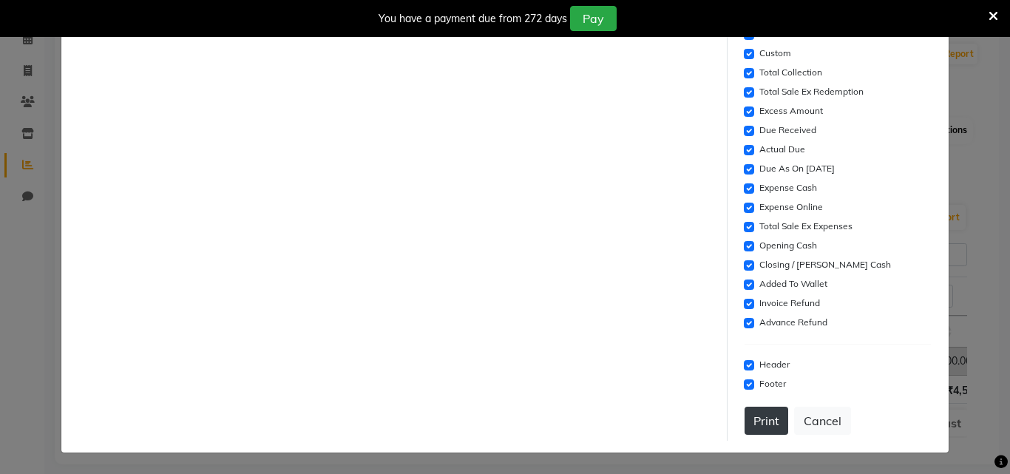
click at [749, 421] on button "Print" at bounding box center [766, 421] width 44 height 28
click at [806, 430] on button "Cancel" at bounding box center [822, 421] width 57 height 28
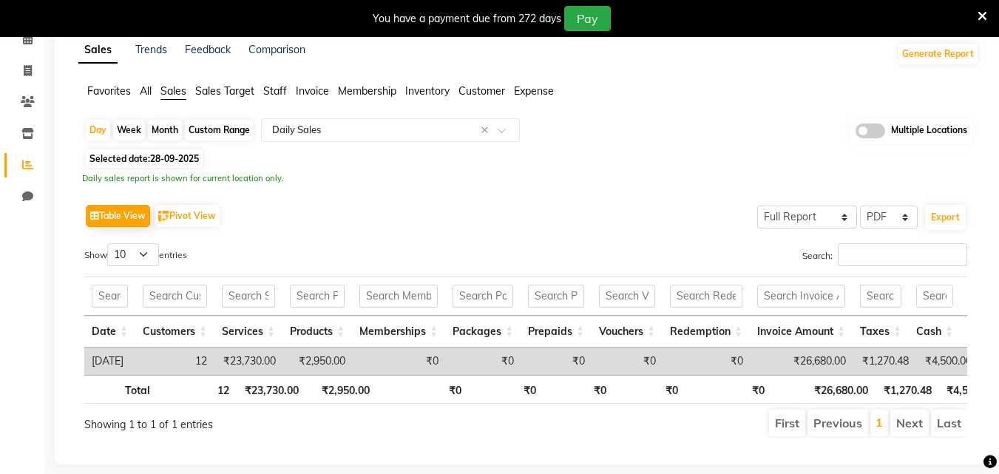
click at [268, 159] on div "Selected date: [DATE]" at bounding box center [531, 159] width 894 height 16
click at [169, 157] on span "28-09-2025" at bounding box center [174, 158] width 49 height 11
select select "9"
select select "2025"
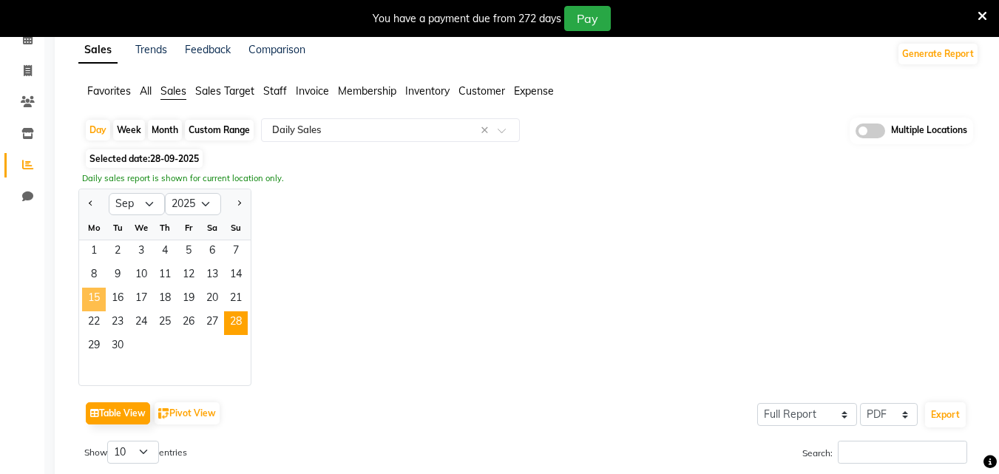
click at [92, 298] on span "15" at bounding box center [94, 300] width 24 height 24
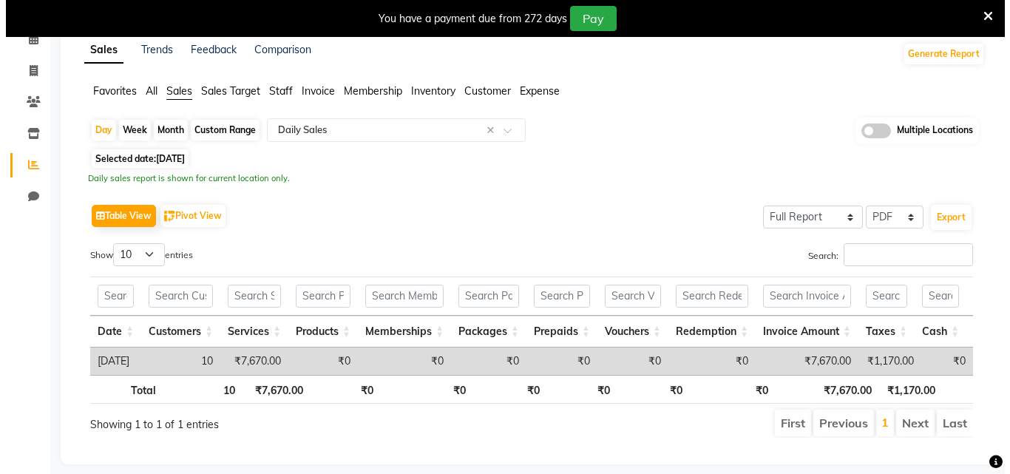
scroll to position [109, 0]
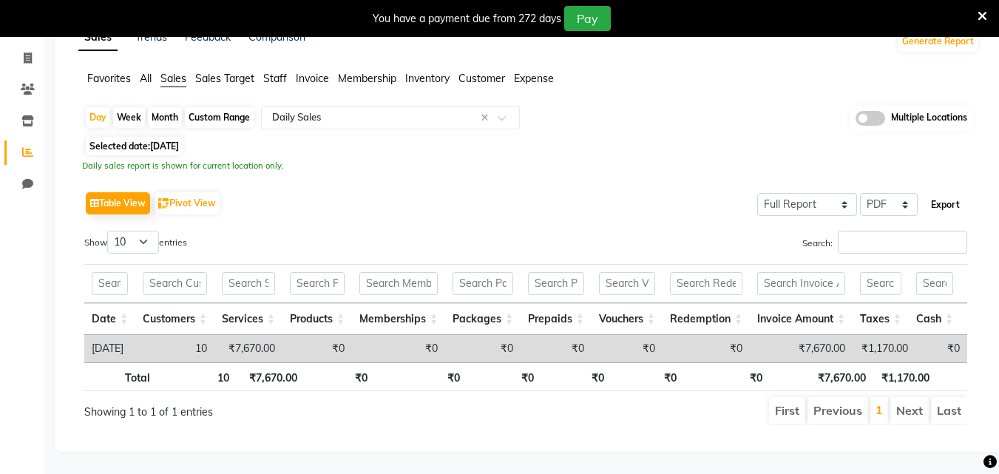
click at [951, 192] on button "Export" at bounding box center [945, 204] width 41 height 25
select select "sans-serif"
select select "10px"
select select "template_1"
select select "A4"
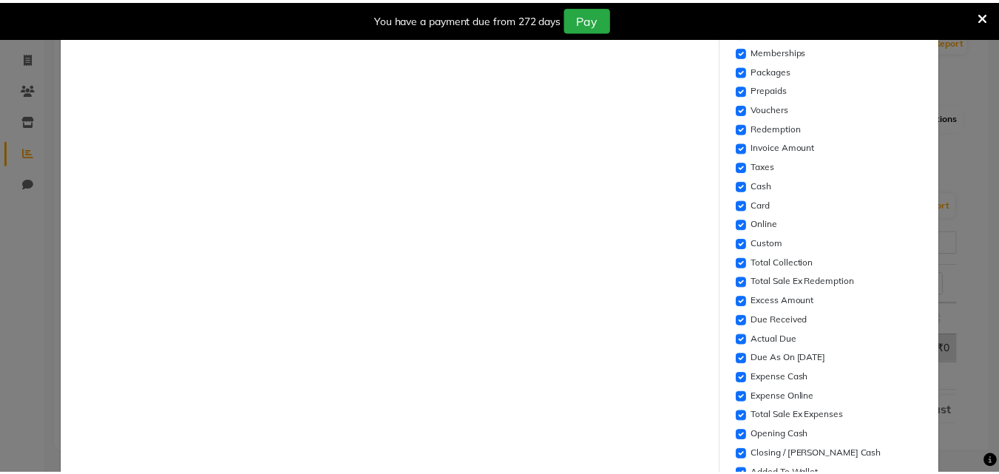
scroll to position [486, 0]
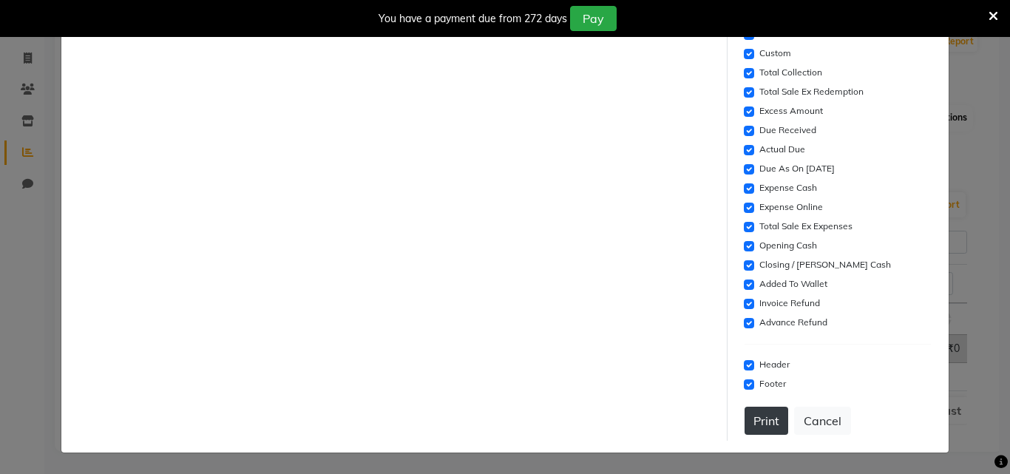
click at [770, 424] on button "Print" at bounding box center [766, 421] width 44 height 28
click at [824, 415] on button "Cancel" at bounding box center [822, 421] width 57 height 28
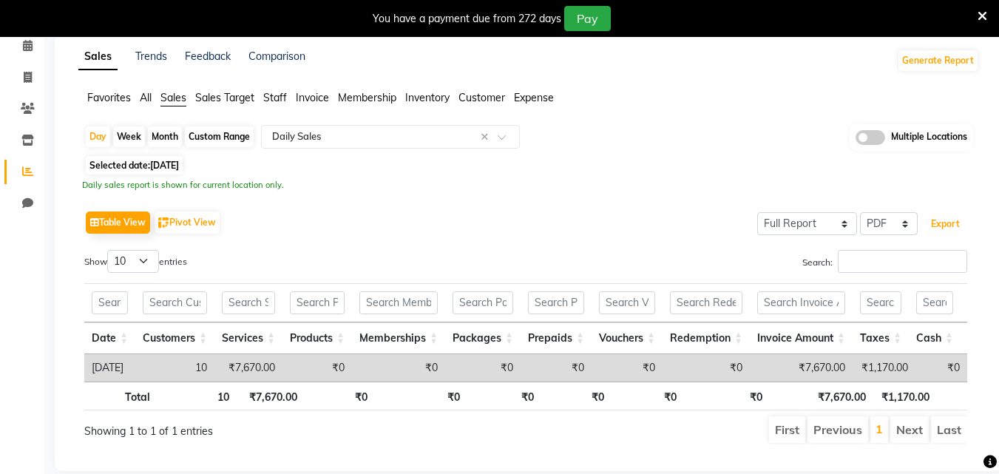
scroll to position [35, 0]
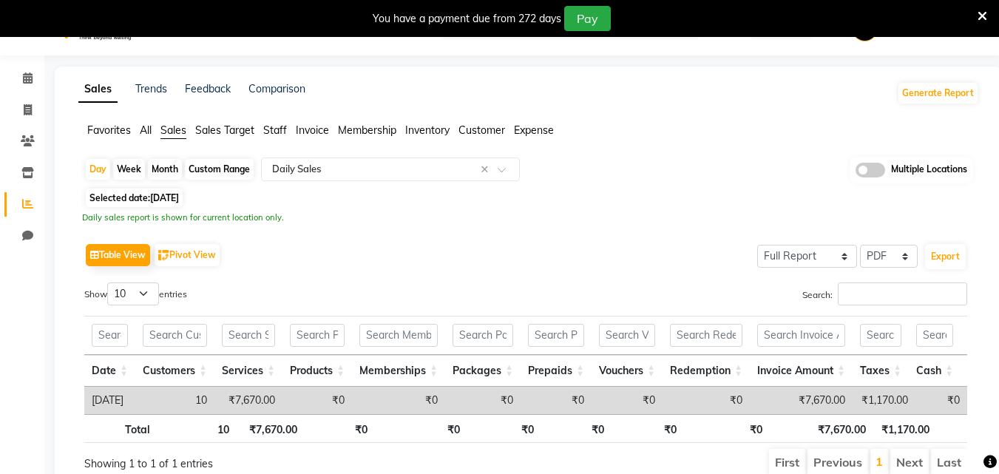
click at [163, 194] on span "[DATE]" at bounding box center [164, 197] width 29 height 11
select select "9"
select select "2025"
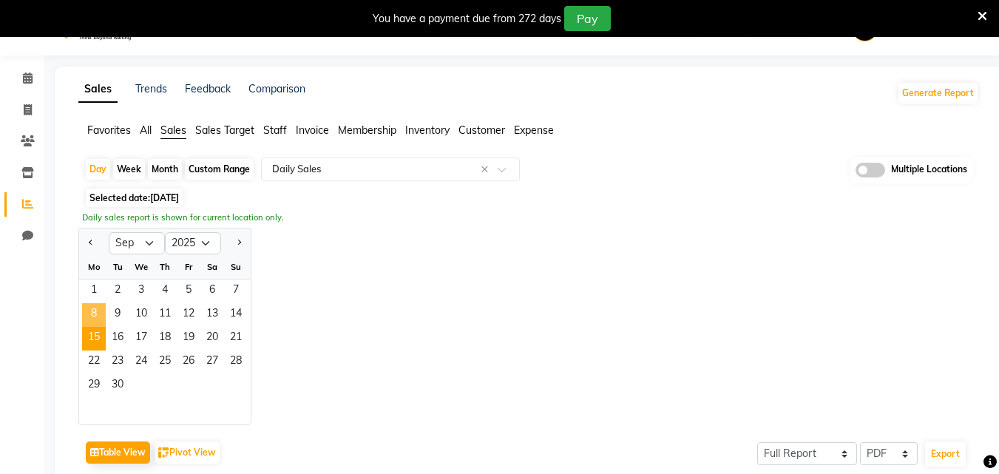
click at [100, 315] on span "8" at bounding box center [94, 315] width 24 height 24
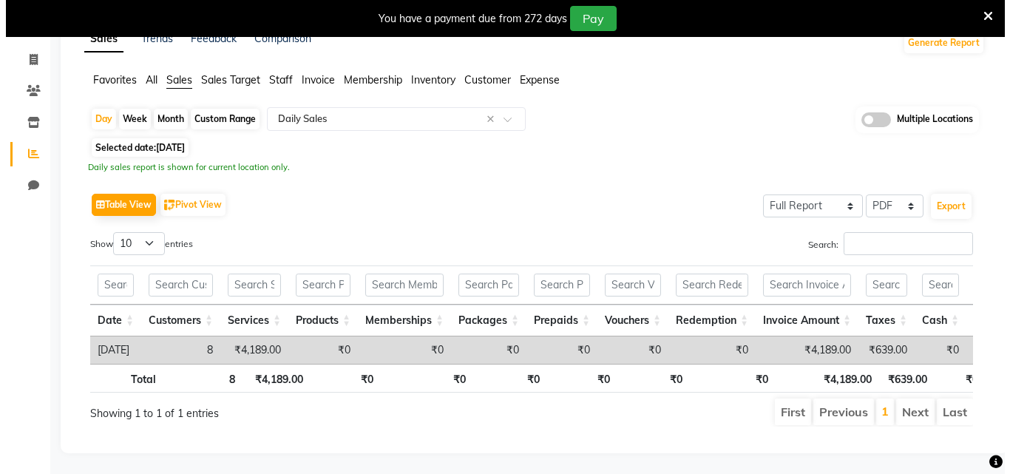
scroll to position [109, 0]
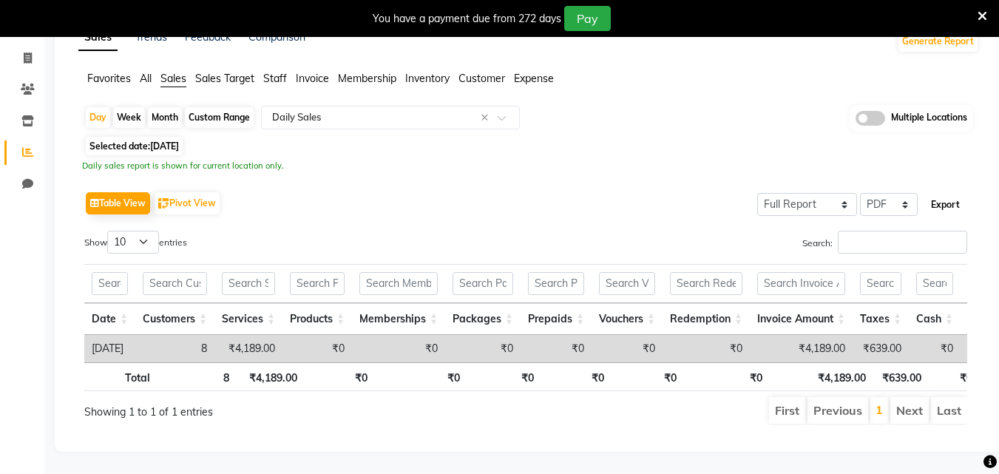
click at [936, 192] on button "Export" at bounding box center [945, 204] width 41 height 25
select select "sans-serif"
select select "10px"
select select "template_1"
select select "A4"
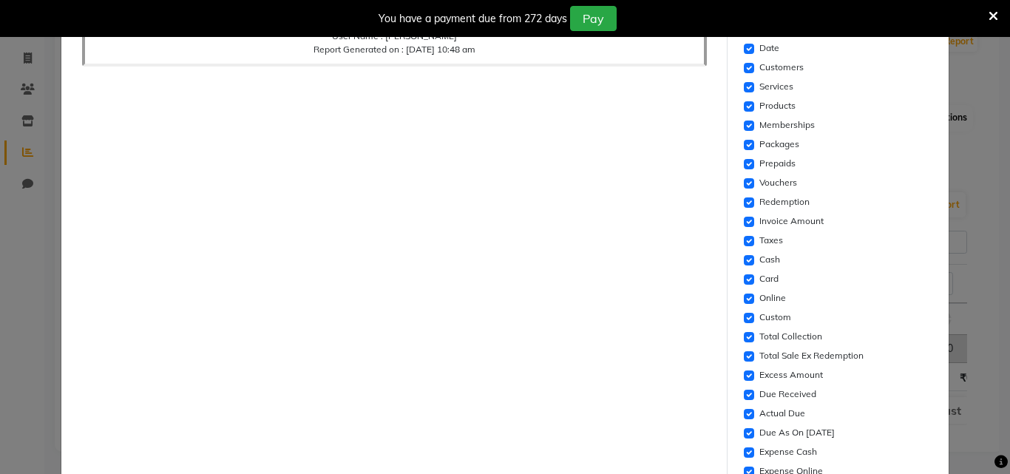
scroll to position [444, 0]
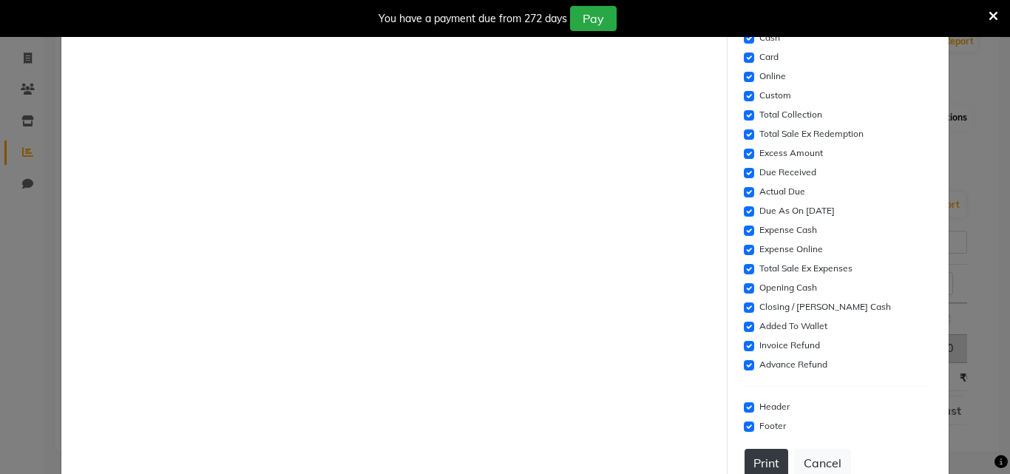
click at [750, 451] on button "Print" at bounding box center [766, 463] width 44 height 28
click at [807, 461] on button "Cancel" at bounding box center [822, 463] width 57 height 28
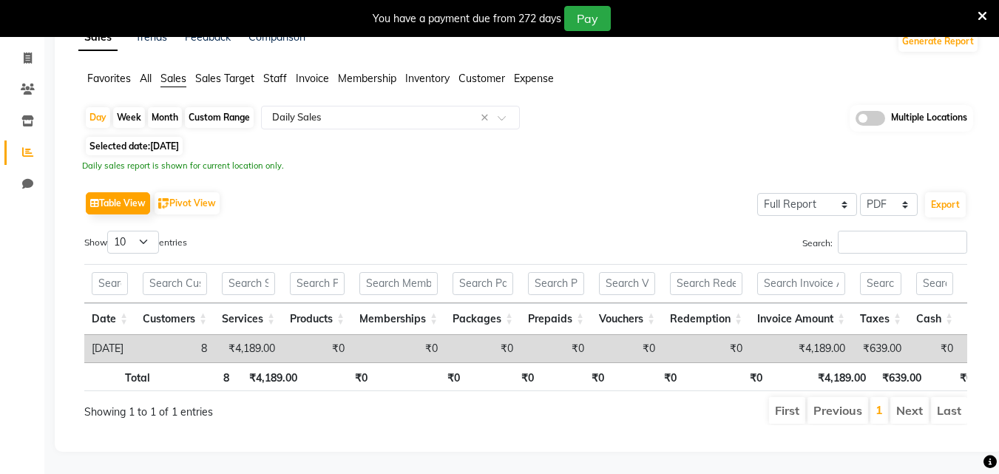
click at [159, 140] on span "[DATE]" at bounding box center [164, 145] width 29 height 11
select select "9"
select select "2025"
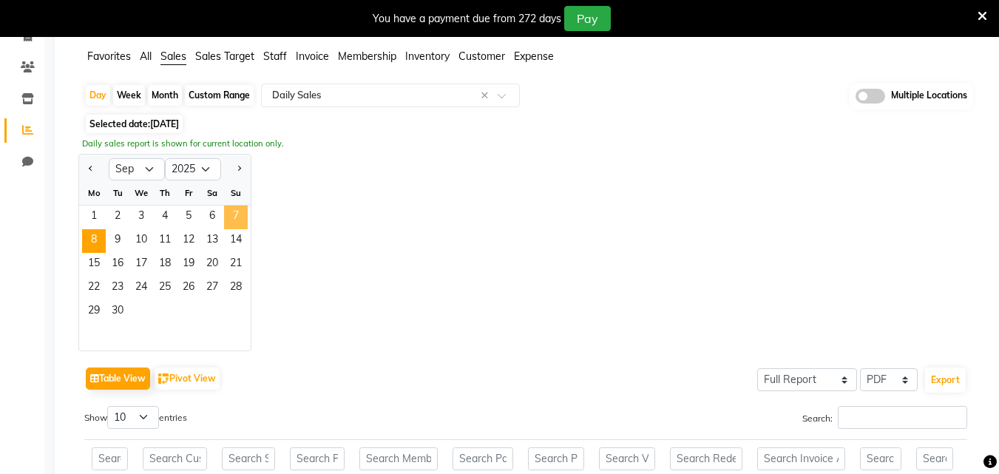
click at [240, 215] on span "7" at bounding box center [236, 218] width 24 height 24
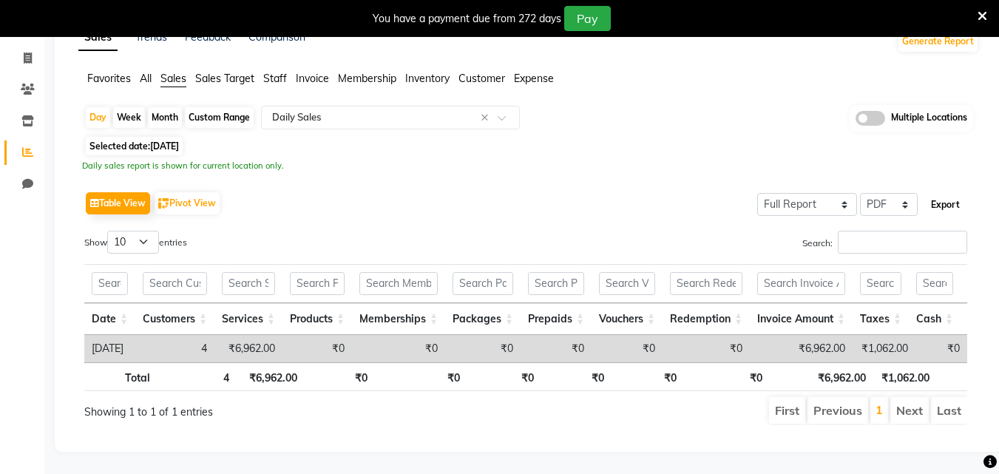
click at [936, 192] on button "Export" at bounding box center [945, 204] width 41 height 25
select select "sans-serif"
select select "10px"
select select "template_1"
select select "A4"
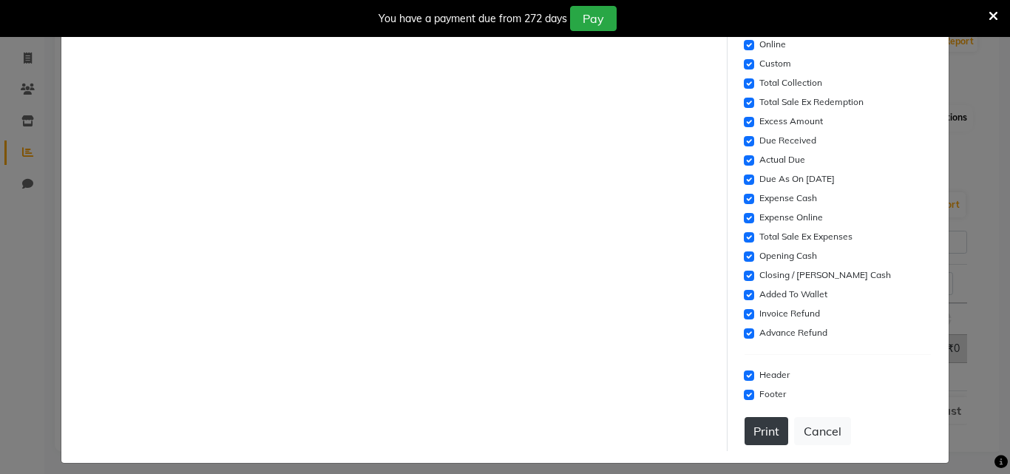
scroll to position [486, 0]
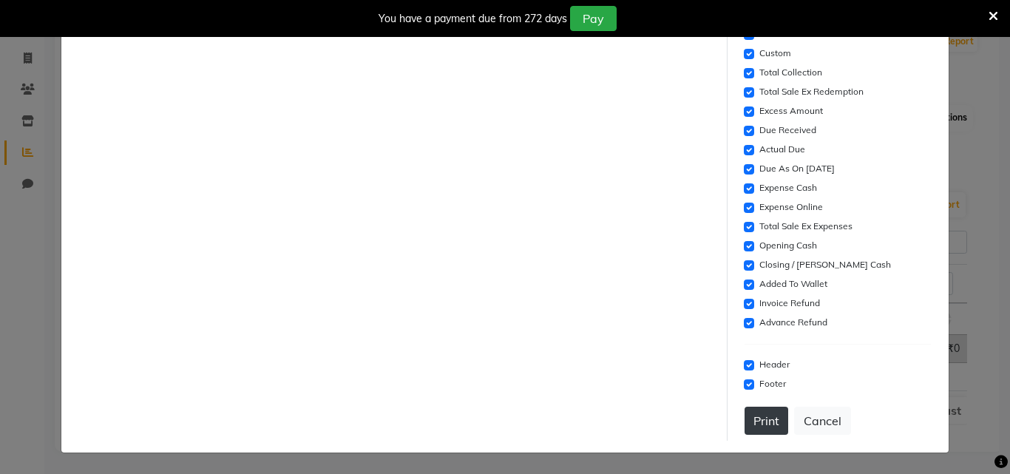
click at [759, 425] on button "Print" at bounding box center [766, 421] width 44 height 28
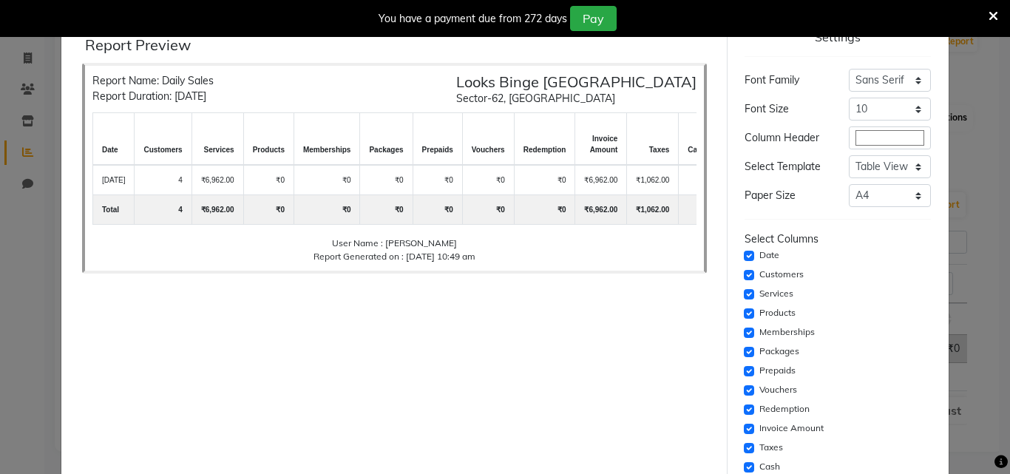
scroll to position [0, 0]
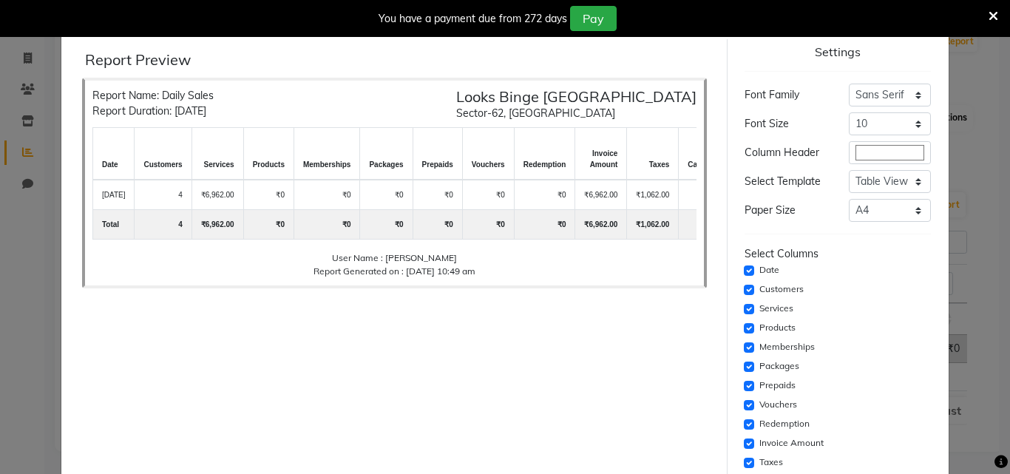
click at [989, 16] on icon at bounding box center [993, 16] width 10 height 13
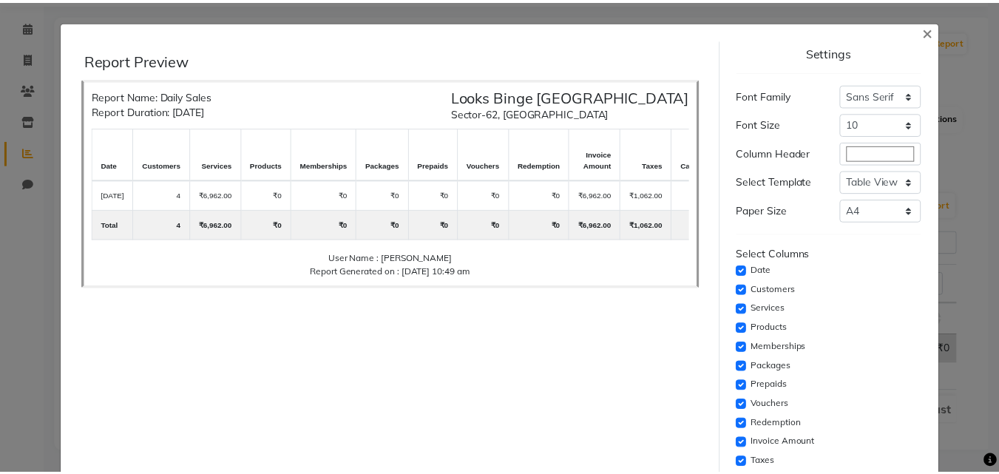
scroll to position [72, 0]
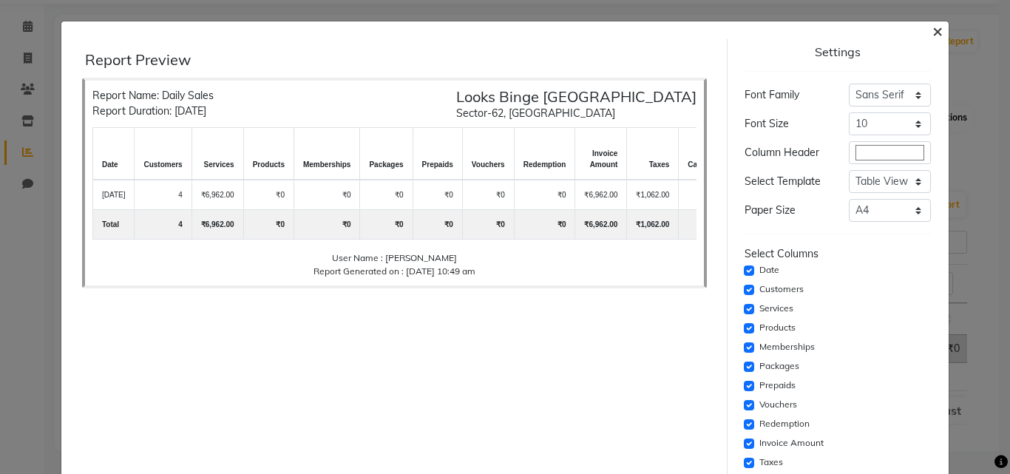
click at [932, 38] on span "×" at bounding box center [937, 30] width 10 height 22
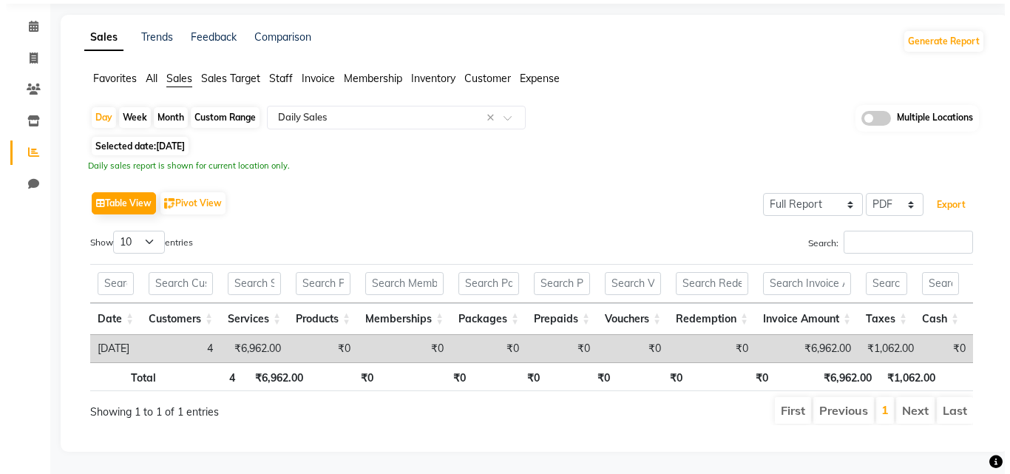
scroll to position [0, 0]
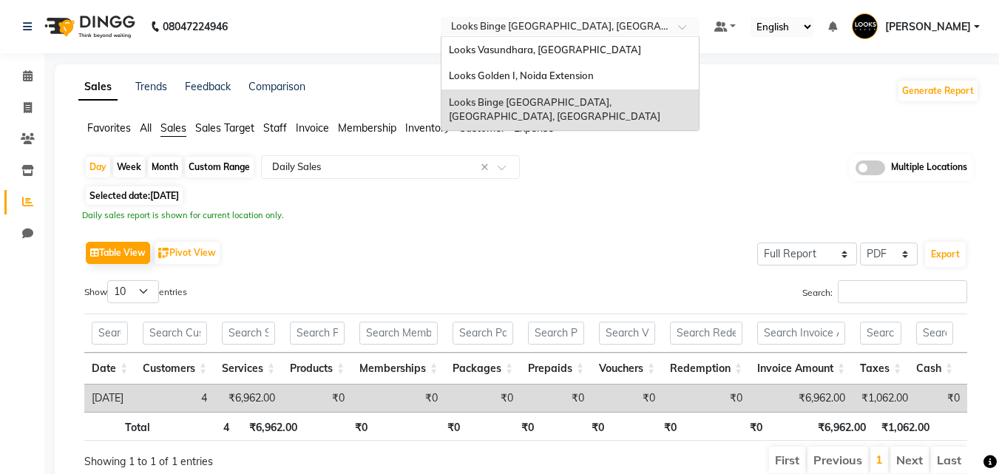
click at [611, 30] on input "text" at bounding box center [555, 28] width 214 height 15
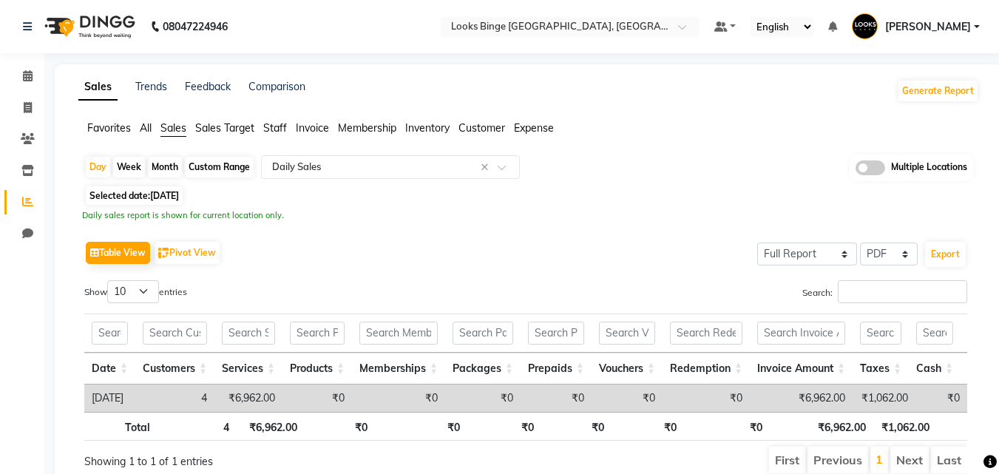
click at [738, 138] on div "Favorites All Sales Sales Target Staff Invoice Membership Inventory Customer Ex…" at bounding box center [528, 134] width 923 height 28
click at [976, 27] on link "[PERSON_NAME]" at bounding box center [916, 27] width 128 height 24
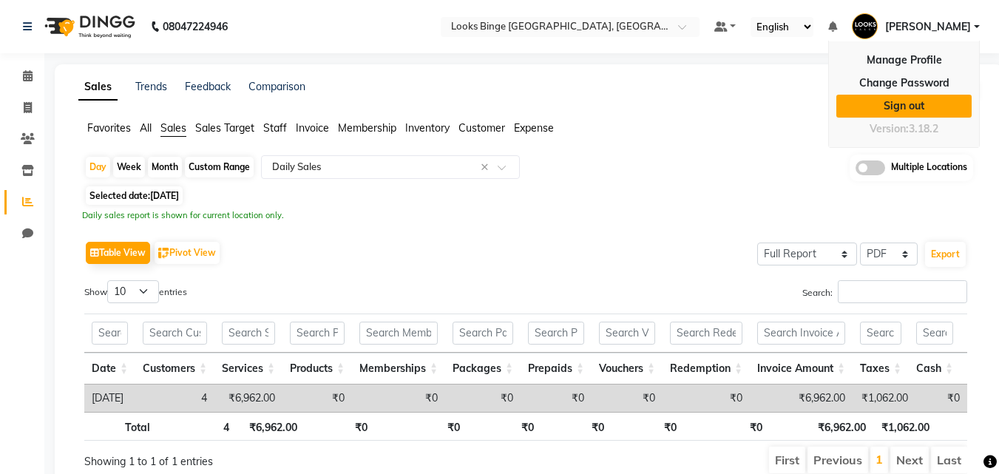
click at [922, 109] on link "Sign out" at bounding box center [903, 106] width 135 height 23
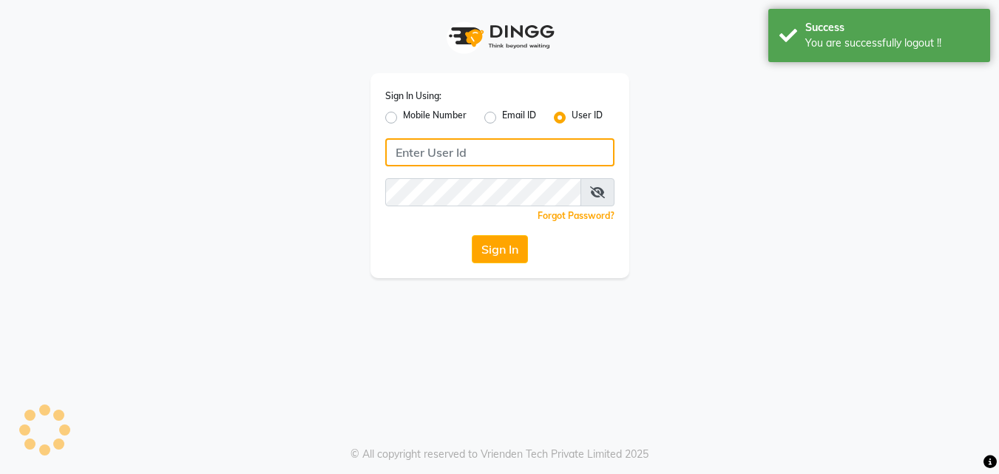
type input "8383058393"
